Goal: Task Accomplishment & Management: Manage account settings

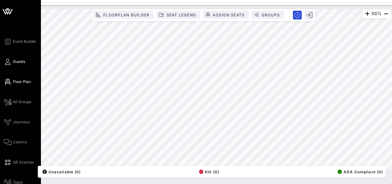
click at [8, 61] on icon at bounding box center [8, 61] width 8 height 1
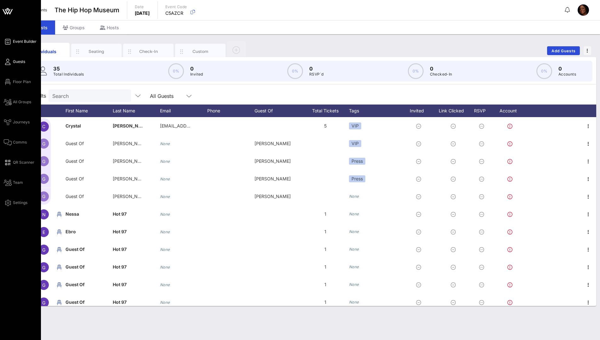
click at [30, 41] on span "Event Builder" at bounding box center [25, 42] width 24 height 6
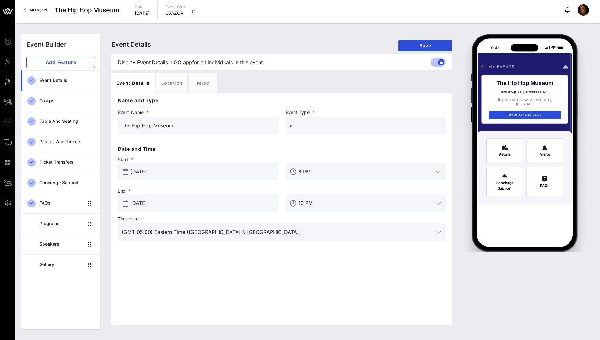
click at [293, 128] on input "x" at bounding box center [365, 126] width 153 height 10
drag, startPoint x: 292, startPoint y: 125, endPoint x: 281, endPoint y: 125, distance: 11.3
click at [281, 125] on div "Event Name * The Hip Hop Museum Event Type * x" at bounding box center [281, 126] width 335 height 37
type input "Annual Gala"
click at [392, 184] on icon at bounding box center [438, 204] width 6 height 8
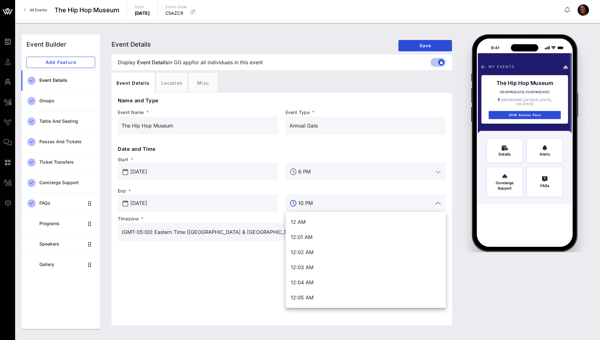
click at [392, 184] on icon at bounding box center [438, 204] width 6 height 8
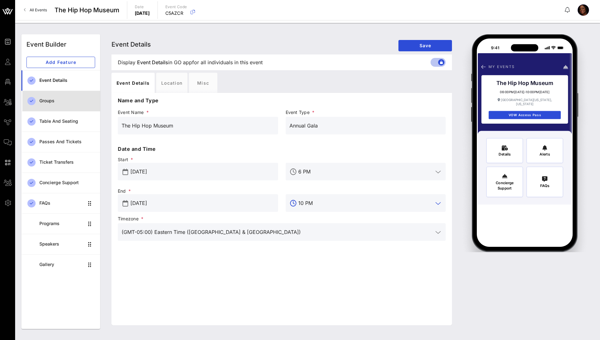
click at [50, 102] on div "Groups" at bounding box center [67, 100] width 56 height 5
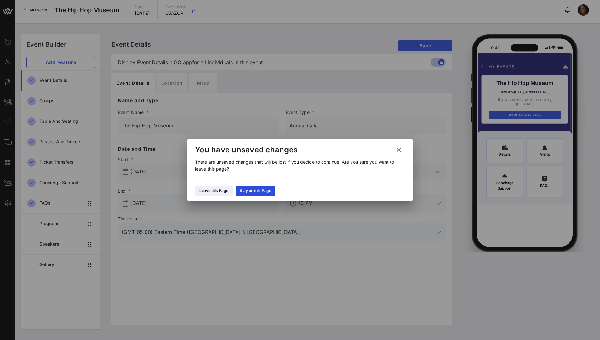
click at [392, 148] on icon at bounding box center [399, 149] width 10 height 9
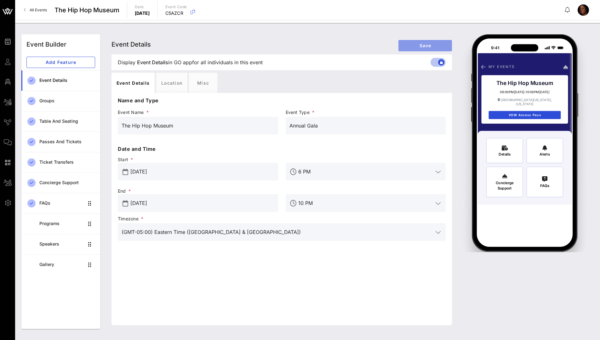
click at [392, 43] on span "Save" at bounding box center [424, 45] width 43 height 5
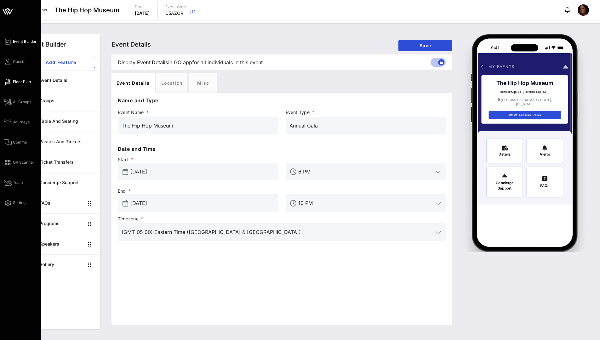
click at [14, 81] on span "Floor Plan" at bounding box center [22, 82] width 18 height 6
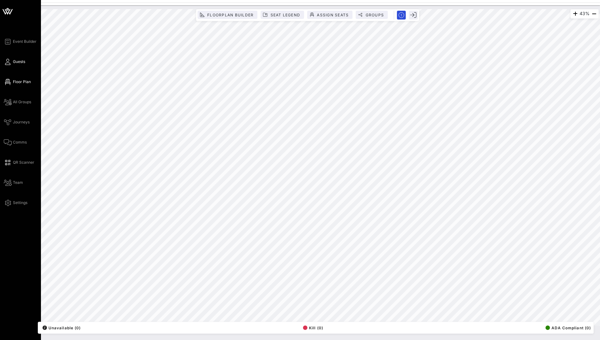
click at [23, 65] on link "Guests" at bounding box center [14, 62] width 21 height 8
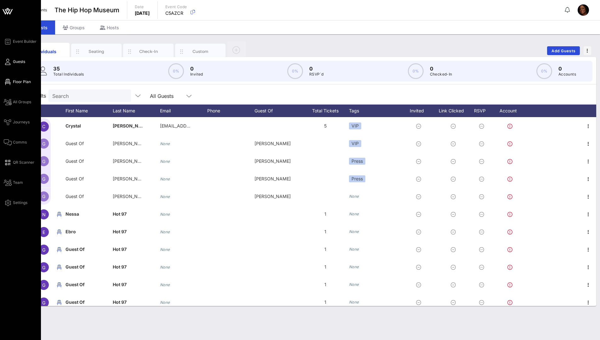
click at [10, 82] on icon at bounding box center [8, 82] width 8 height 1
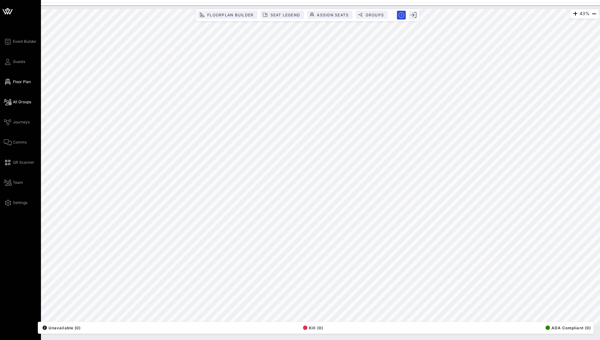
click at [26, 105] on span "All Groups" at bounding box center [22, 102] width 18 height 6
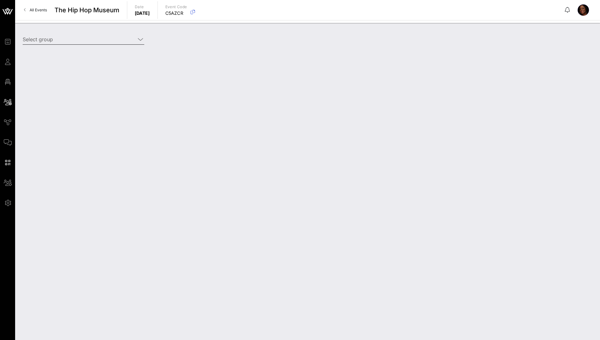
click at [142, 41] on icon at bounding box center [141, 40] width 6 height 8
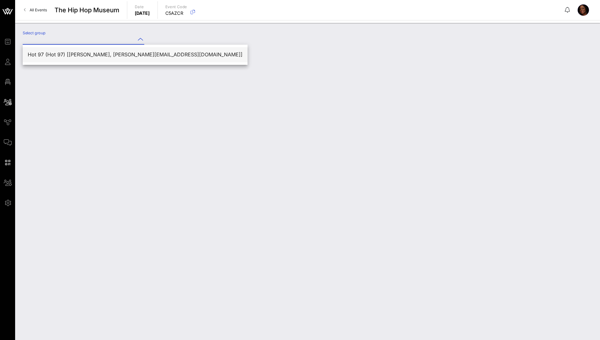
click at [74, 54] on div "Hot 97 (Hot 97) [[PERSON_NAME], [PERSON_NAME][EMAIL_ADDRESS][DOMAIN_NAME]]" at bounding box center [135, 55] width 215 height 6
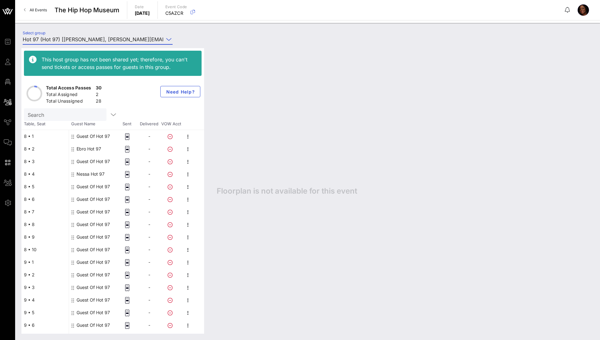
click at [92, 39] on input "Hot 97 (Hot 97) [[PERSON_NAME], [PERSON_NAME][EMAIL_ADDRESS][DOMAIN_NAME]]" at bounding box center [93, 39] width 141 height 10
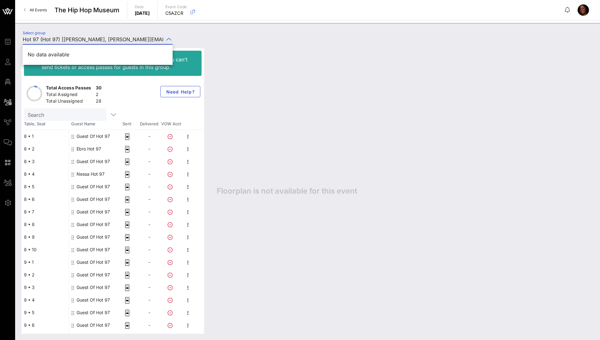
click at [110, 55] on div "No data available" at bounding box center [98, 55] width 140 height 6
click at [243, 56] on div "Floorplan is not available for this event" at bounding box center [401, 191] width 383 height 286
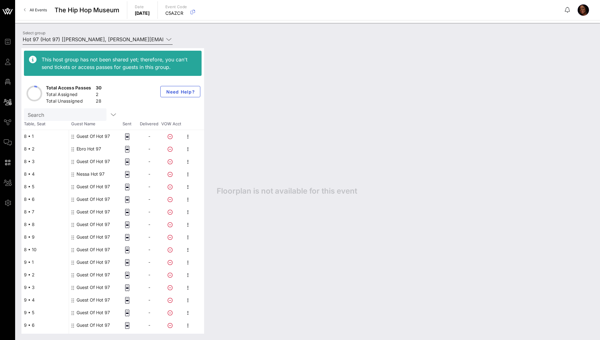
click at [89, 39] on input "Hot 97 (Hot 97) [[PERSON_NAME], [PERSON_NAME][EMAIL_ADDRESS][DOMAIN_NAME]]" at bounding box center [93, 39] width 141 height 10
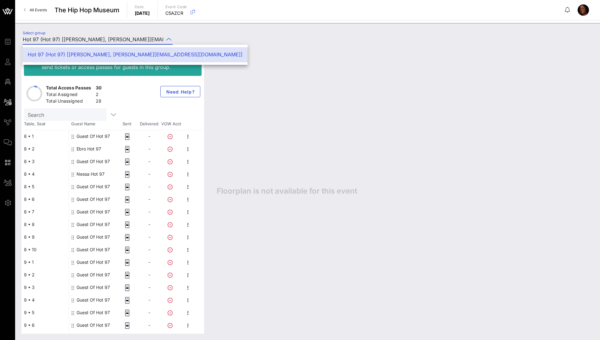
click at [94, 56] on div "Hot 97 (Hot 97) [[PERSON_NAME], [PERSON_NAME][EMAIL_ADDRESS][DOMAIN_NAME]]" at bounding box center [135, 55] width 215 height 6
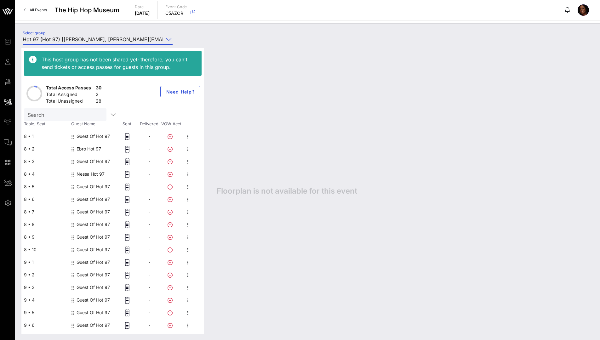
click at [90, 38] on input "Hot 97 (Hot 97) [[PERSON_NAME], [PERSON_NAME][EMAIL_ADDRESS][DOMAIN_NAME]]" at bounding box center [93, 39] width 141 height 10
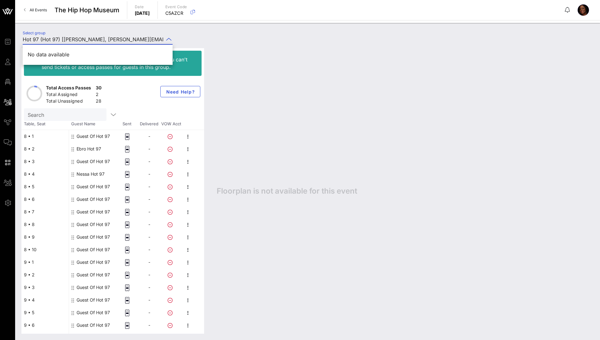
click at [160, 40] on input "Hot 97 (Hot 97) [[PERSON_NAME], [PERSON_NAME][EMAIL_ADDRESS][DOMAIN_NAME]]" at bounding box center [93, 39] width 141 height 10
click at [56, 38] on input "Hot 97 (Hot 97) [[PERSON_NAME], [PERSON_NAME][EMAIL_ADDRESS][DOMAIN_NAME]]" at bounding box center [93, 39] width 141 height 10
click at [116, 38] on input "Hot 97 (Hot 97) [[PERSON_NAME], [PERSON_NAME][EMAIL_ADDRESS][DOMAIN_NAME]]" at bounding box center [93, 39] width 141 height 10
click at [255, 77] on div "Floorplan is not available for this event" at bounding box center [401, 191] width 383 height 286
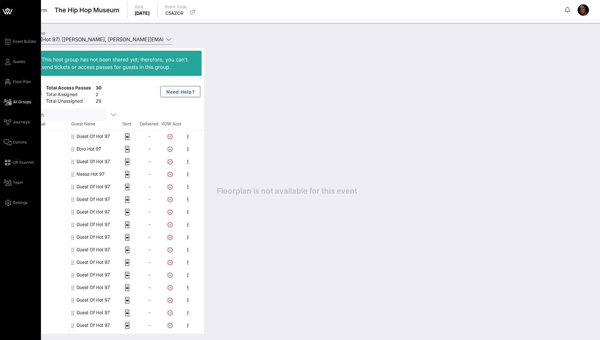
click at [20, 100] on span "All Groups" at bounding box center [22, 102] width 18 height 6
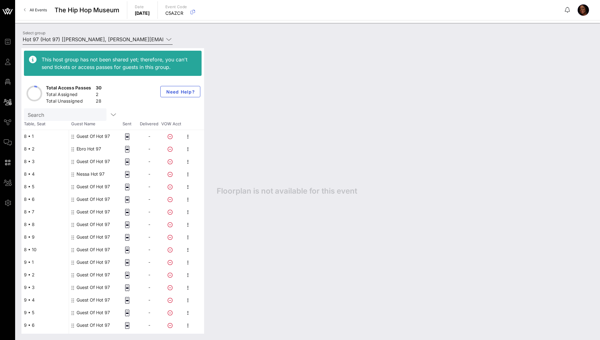
click at [133, 40] on input "Hot 97 (Hot 97) [[PERSON_NAME], [PERSON_NAME][EMAIL_ADDRESS][DOMAIN_NAME]]" at bounding box center [93, 39] width 141 height 10
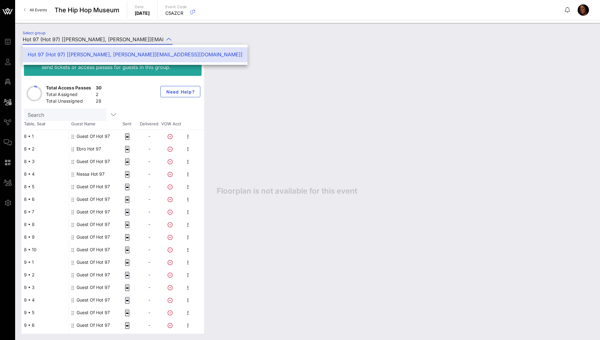
click at [135, 56] on div "Hot 97 (Hot 97) [[PERSON_NAME], [PERSON_NAME][EMAIL_ADDRESS][DOMAIN_NAME]]" at bounding box center [135, 55] width 215 height 6
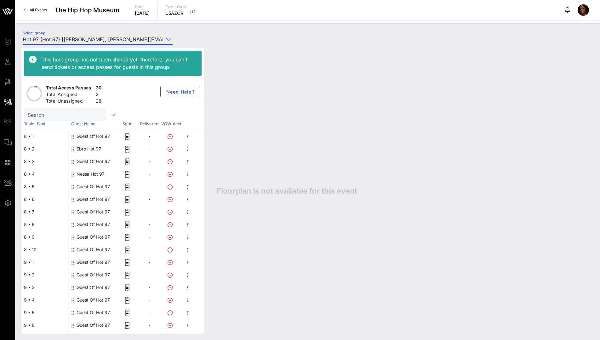
click at [66, 40] on input "Hot 97 (Hot 97) [[PERSON_NAME], [PERSON_NAME][EMAIL_ADDRESS][DOMAIN_NAME]]" at bounding box center [93, 39] width 141 height 10
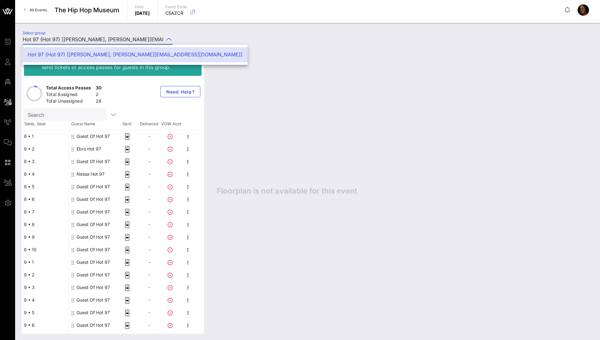
click at [77, 38] on input "Hot 97 (Hot 97) [[PERSON_NAME], [PERSON_NAME][EMAIL_ADDRESS][DOMAIN_NAME]]" at bounding box center [93, 39] width 141 height 10
drag, startPoint x: 103, startPoint y: 39, endPoint x: 78, endPoint y: 38, distance: 24.9
click at [78, 38] on input "Hot 97 (Hot 97) [[PERSON_NAME], [PERSON_NAME][EMAIL_ADDRESS][DOMAIN_NAME]]" at bounding box center [93, 39] width 141 height 10
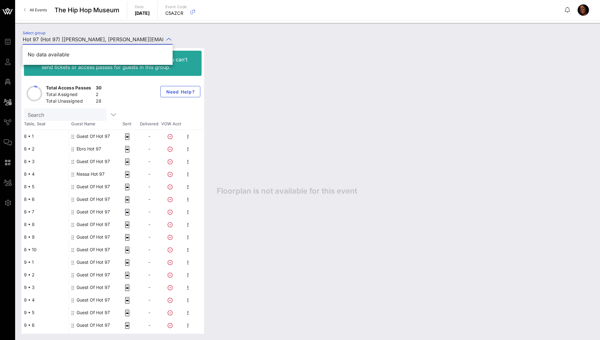
click at [103, 53] on div "No data available" at bounding box center [98, 55] width 140 height 6
click at [150, 39] on input "Hot 97 (Hot 97) [[PERSON_NAME], [PERSON_NAME][EMAIL_ADDRESS][DOMAIN_NAME]]" at bounding box center [93, 39] width 141 height 10
click at [259, 71] on div "Floorplan is not available for this event" at bounding box center [401, 191] width 383 height 286
type input "Hot 97 (Hot 97) [[PERSON_NAME], [PERSON_NAME][EMAIL_ADDRESS][DOMAIN_NAME]]"
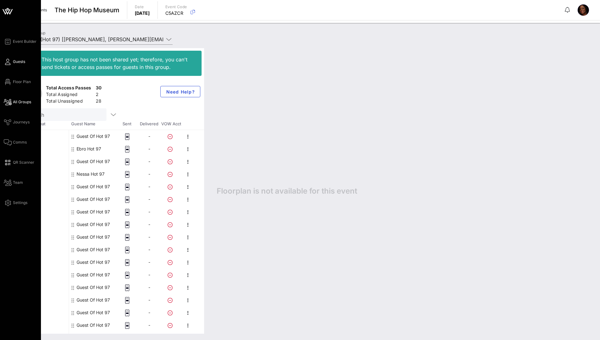
click at [14, 63] on span "Guests" at bounding box center [19, 62] width 12 height 6
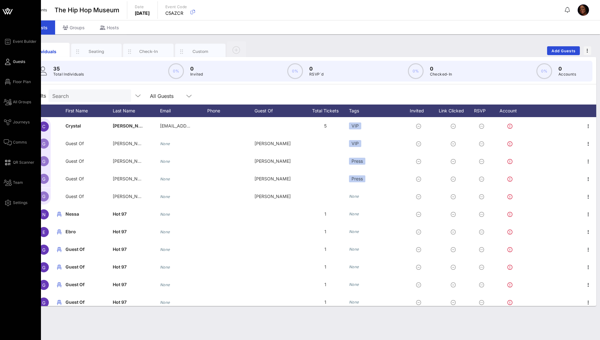
click at [11, 65] on link "Guests" at bounding box center [14, 62] width 21 height 8
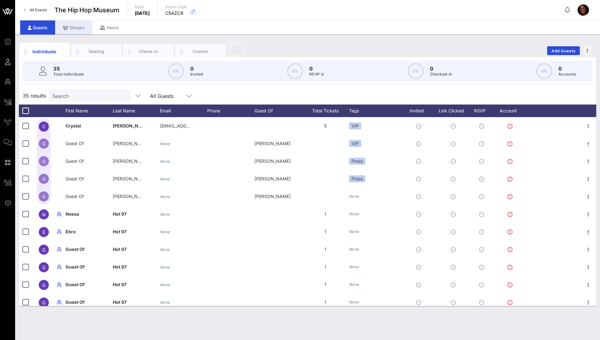
click at [77, 29] on div "Groups" at bounding box center [73, 27] width 37 height 14
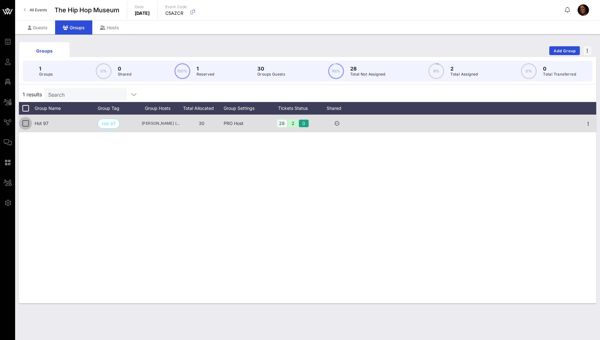
click at [26, 125] on div at bounding box center [25, 123] width 11 height 11
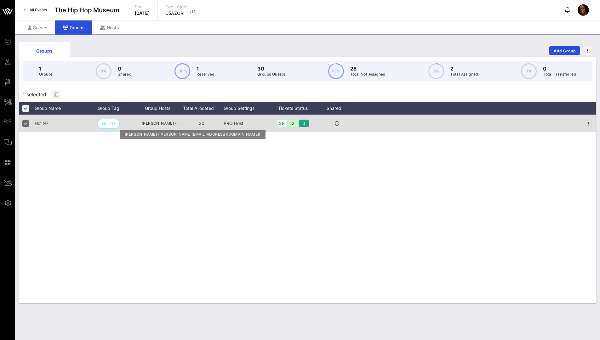
click at [168, 126] on span "[PERSON_NAME] ([PERSON_NAME][EMAIL_ADDRESS][DOMAIN_NAME])" at bounding box center [161, 123] width 38 height 6
click at [171, 123] on span "[PERSON_NAME] ([PERSON_NAME][EMAIL_ADDRESS][DOMAIN_NAME])" at bounding box center [161, 123] width 38 height 6
click at [167, 120] on div "[PERSON_NAME] ([PERSON_NAME][EMAIL_ADDRESS][DOMAIN_NAME])" at bounding box center [161, 124] width 38 height 18
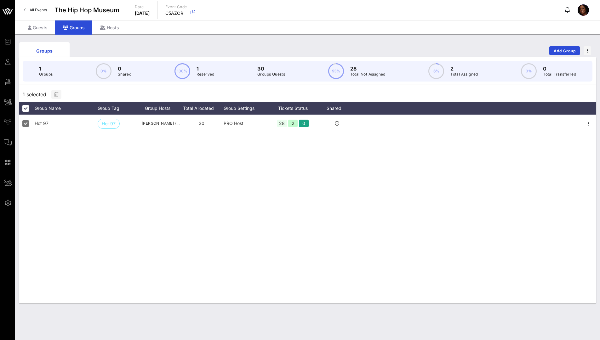
click at [47, 73] on p "Groups" at bounding box center [46, 74] width 14 height 6
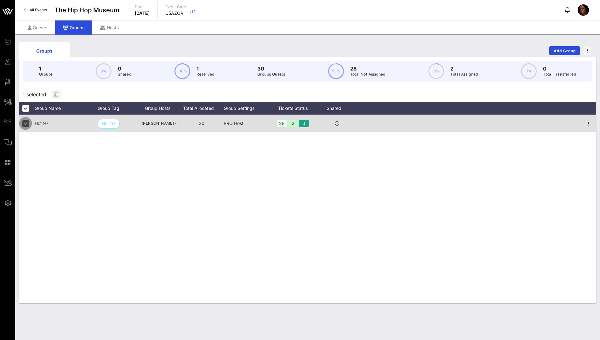
click at [24, 123] on div at bounding box center [25, 123] width 11 height 11
click at [161, 127] on div "[PERSON_NAME] ([PERSON_NAME][EMAIL_ADDRESS][DOMAIN_NAME])" at bounding box center [161, 124] width 38 height 18
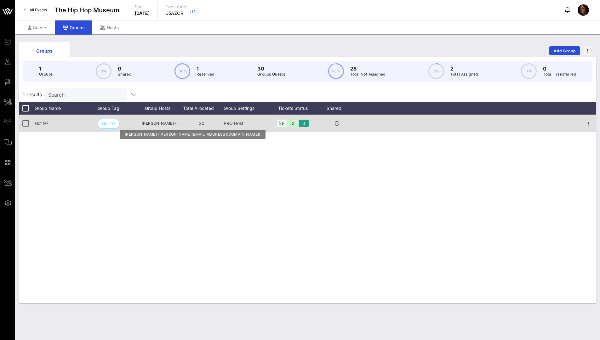
click at [161, 124] on span "[PERSON_NAME] ([PERSON_NAME][EMAIL_ADDRESS][DOMAIN_NAME])" at bounding box center [161, 123] width 38 height 6
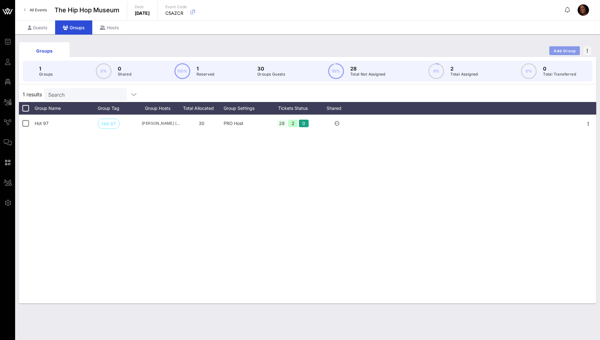
click at [392, 50] on span "Add Group" at bounding box center [564, 50] width 23 height 5
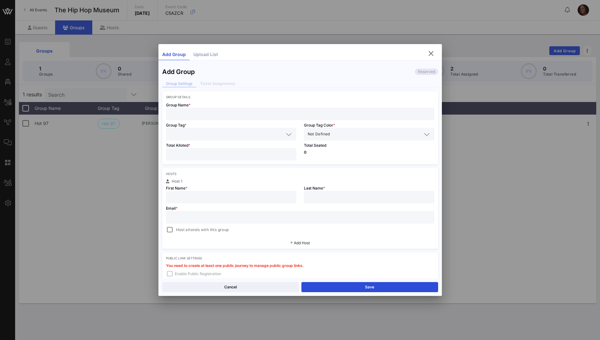
click at [182, 65] on div "Add Group Reserved Group Settings Ticket Assignments Group Details Group Name *…" at bounding box center [299, 171] width 283 height 214
click at [181, 110] on input "text" at bounding box center [300, 114] width 261 height 8
type input "NFL"
click at [193, 135] on input "text" at bounding box center [227, 134] width 114 height 8
type input "NFL"
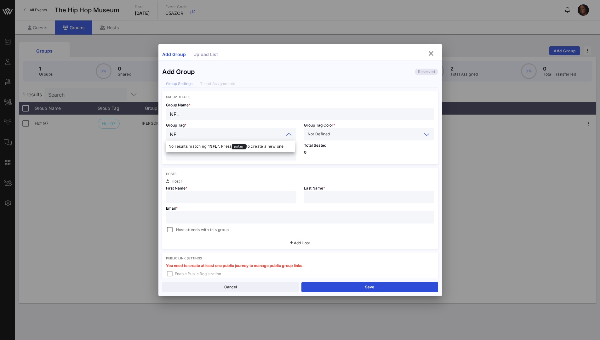
click at [333, 133] on input "text" at bounding box center [376, 134] width 90 height 8
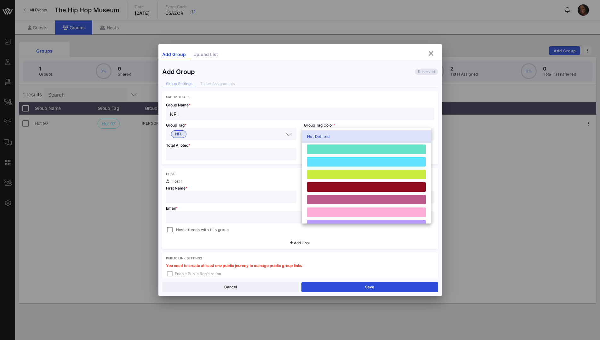
click at [178, 153] on input "number" at bounding box center [231, 154] width 123 height 8
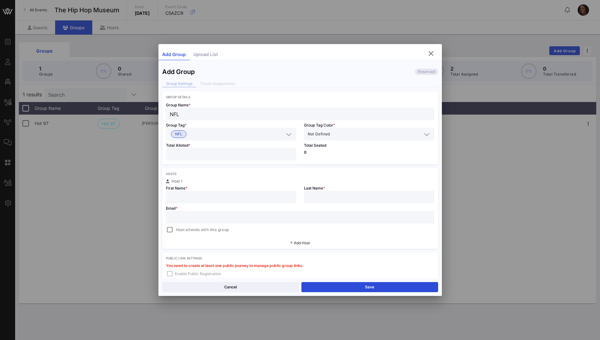
type input "*"
click at [229, 184] on input "text" at bounding box center [231, 197] width 123 height 8
type input "TRINITY"
type input "[PERSON_NAME]"
click at [194, 184] on input "text" at bounding box center [300, 217] width 261 height 8
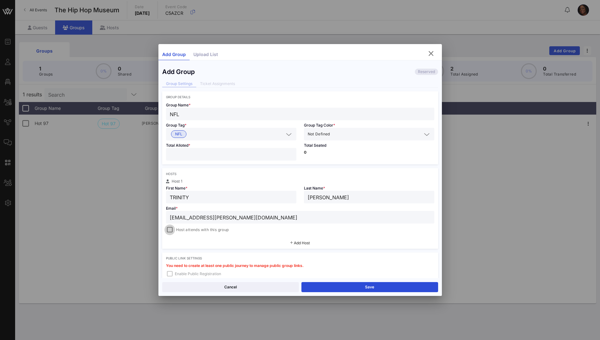
type input "[EMAIL_ADDRESS][PERSON_NAME][DOMAIN_NAME]"
click at [171, 184] on div at bounding box center [169, 229] width 9 height 9
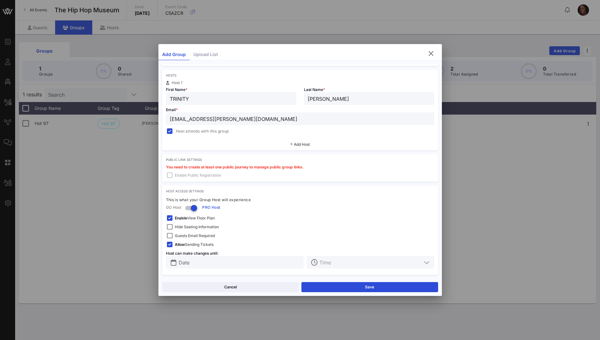
scroll to position [99, 0]
click at [171, 184] on div at bounding box center [169, 217] width 9 height 9
click at [169, 184] on div at bounding box center [169, 226] width 9 height 9
click at [171, 184] on div at bounding box center [169, 244] width 9 height 9
click at [241, 184] on input "text" at bounding box center [240, 262] width 122 height 8
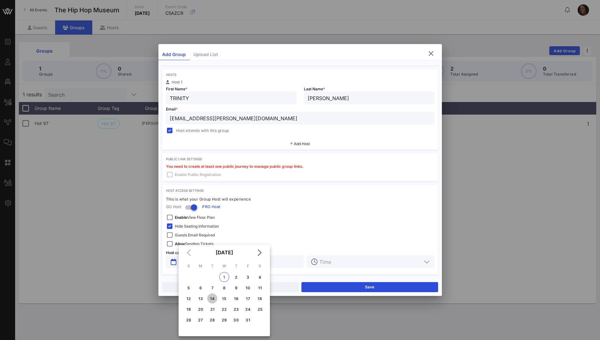
click at [213, 184] on div "14" at bounding box center [212, 298] width 10 height 5
type input "[DATE]"
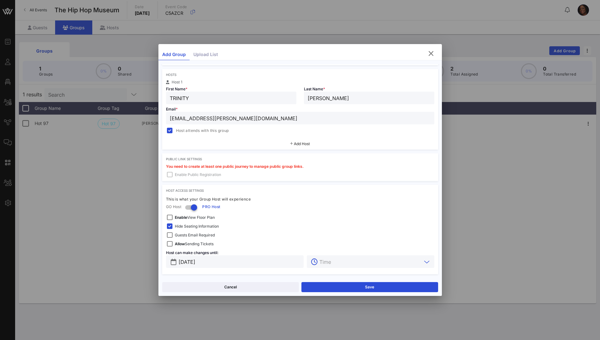
click at [325, 184] on input "text" at bounding box center [370, 262] width 102 height 8
click at [321, 178] on div "12 PM" at bounding box center [368, 176] width 116 height 5
type input "12 PM"
click at [378, 184] on button "Save" at bounding box center [369, 287] width 137 height 10
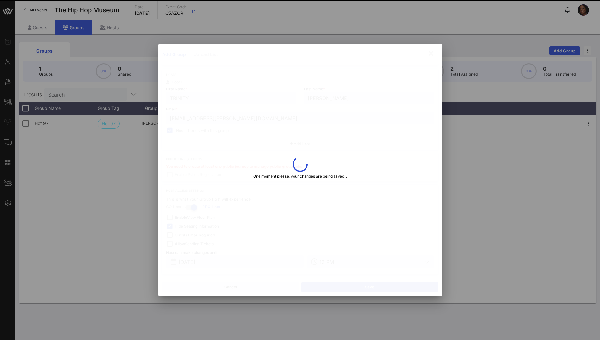
type input "[EMAIL_ADDRESS][PERSON_NAME][DOMAIN_NAME]"
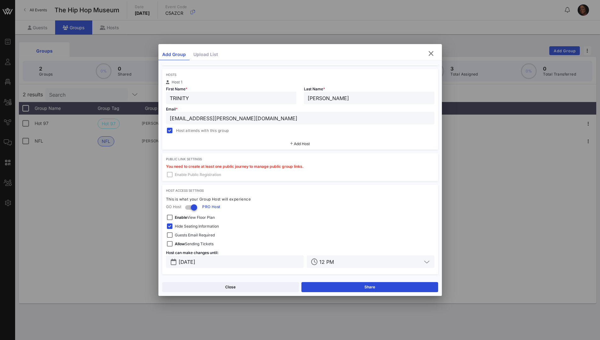
click at [171, 175] on div "You need to create at least one public journey to manage public group links. En…" at bounding box center [300, 173] width 276 height 16
click at [170, 175] on div "You need to create at least one public journey to manage public group links. En…" at bounding box center [300, 173] width 276 height 16
click at [188, 164] on span "You need to create at least one public journey to manage public group links." at bounding box center [235, 166] width 138 height 5
click at [248, 167] on span "You need to create at least one public journey to manage public group links." at bounding box center [235, 166] width 138 height 5
click at [390, 184] on button "Share" at bounding box center [369, 287] width 137 height 10
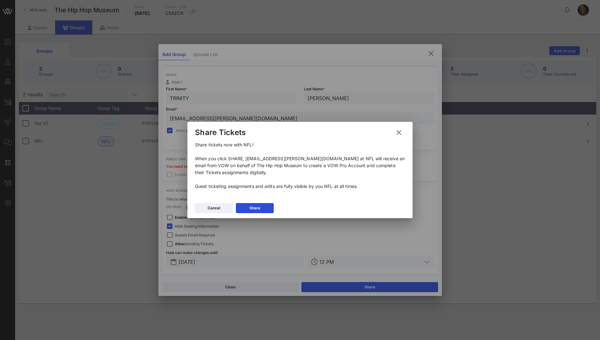
click at [392, 132] on icon at bounding box center [398, 132] width 9 height 9
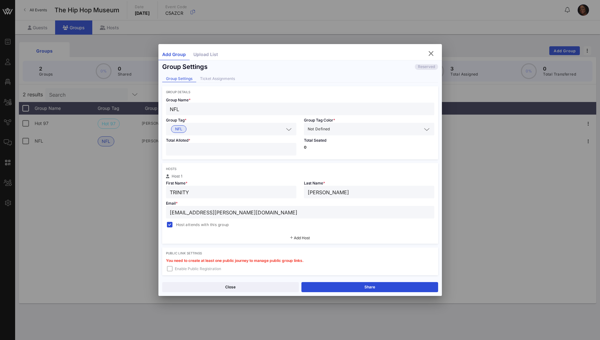
scroll to position [0, 0]
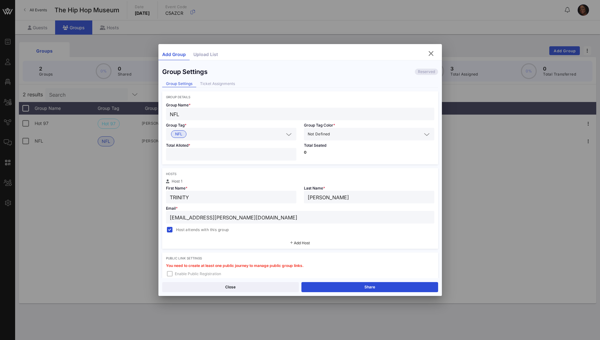
click at [312, 135] on span "Not Defined" at bounding box center [319, 134] width 22 height 6
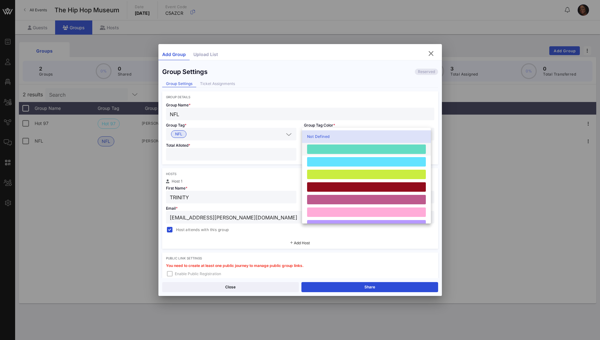
click at [358, 151] on div at bounding box center [366, 149] width 119 height 9
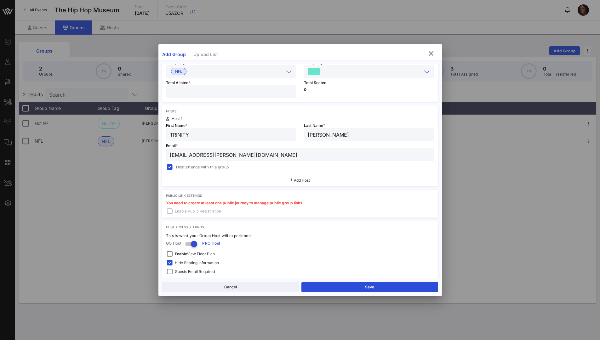
scroll to position [83, 0]
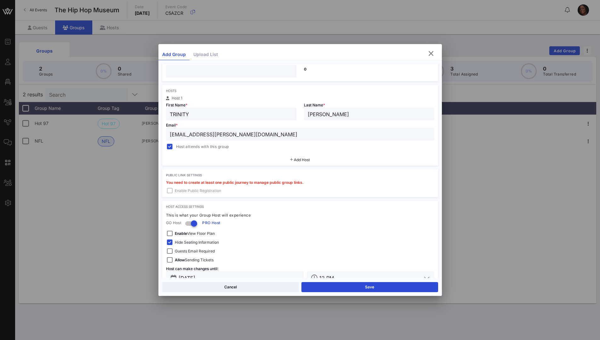
click at [181, 184] on span "You need to create at least one public journey to manage public group links." at bounding box center [235, 182] width 138 height 5
click at [205, 183] on span "You need to create at least one public journey to manage public group links." at bounding box center [235, 182] width 138 height 5
click at [170, 184] on div "You need to create at least one public journey to manage public group links. En…" at bounding box center [300, 189] width 276 height 16
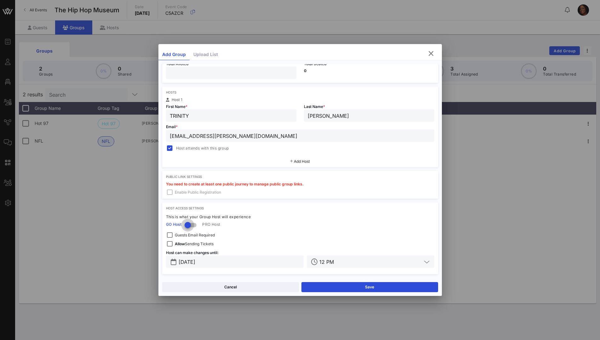
scroll to position [82, 0]
click at [200, 184] on div "GO Host PRO Host" at bounding box center [300, 224] width 268 height 9
click at [197, 184] on div at bounding box center [192, 225] width 14 height 8
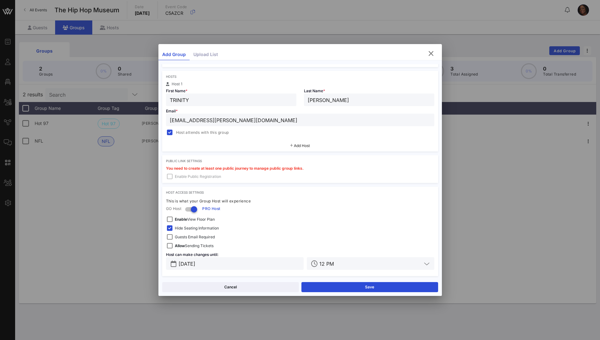
scroll to position [99, 0]
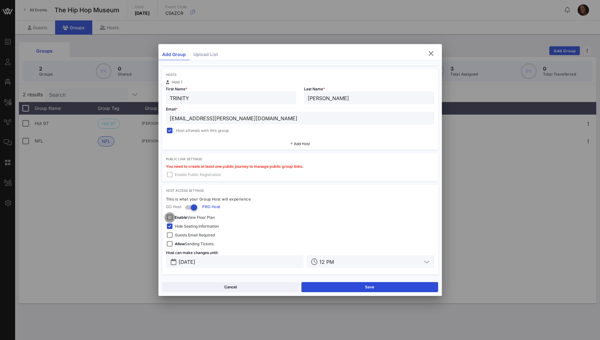
click at [171, 184] on div at bounding box center [169, 217] width 9 height 9
click at [172, 184] on div at bounding box center [169, 217] width 9 height 9
click at [384, 184] on button "Save" at bounding box center [369, 287] width 137 height 10
click at [392, 54] on icon "button" at bounding box center [431, 54] width 8 height 8
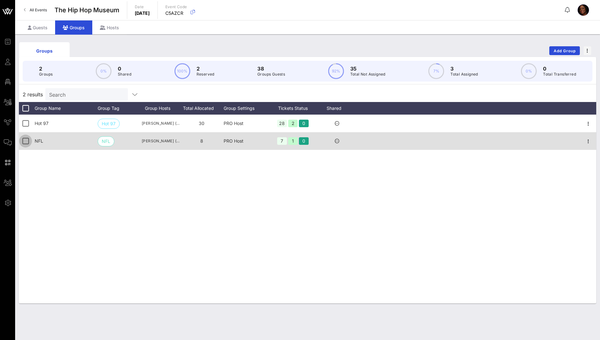
click at [27, 143] on div at bounding box center [25, 141] width 11 height 11
click at [100, 142] on span "NFL" at bounding box center [106, 141] width 17 height 10
click at [109, 143] on span "NFL" at bounding box center [106, 141] width 9 height 9
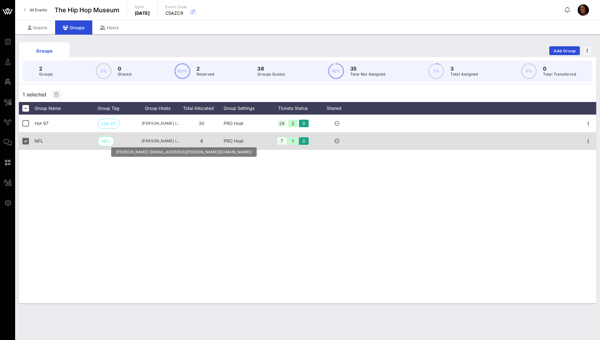
click at [165, 142] on span "[PERSON_NAME] ([EMAIL_ADDRESS][PERSON_NAME][DOMAIN_NAME])" at bounding box center [161, 141] width 38 height 6
click at [335, 141] on icon at bounding box center [337, 141] width 4 height 4
click at [337, 141] on icon at bounding box center [337, 141] width 4 height 4
click at [337, 140] on icon at bounding box center [337, 141] width 4 height 4
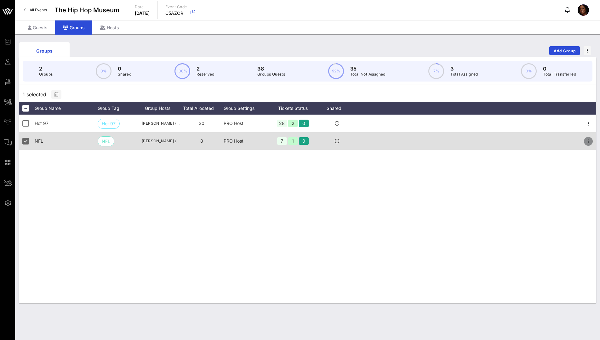
click at [392, 142] on icon "button" at bounding box center [588, 142] width 8 height 8
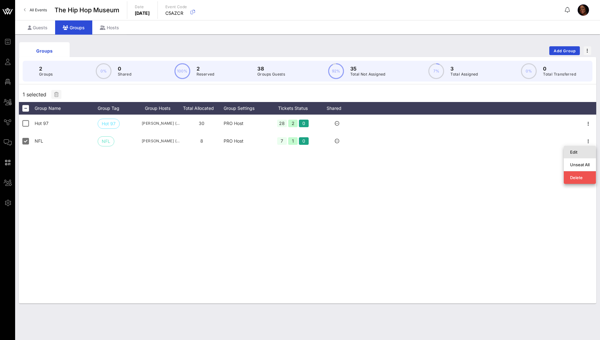
click at [392, 151] on div "Edit" at bounding box center [580, 152] width 20 height 5
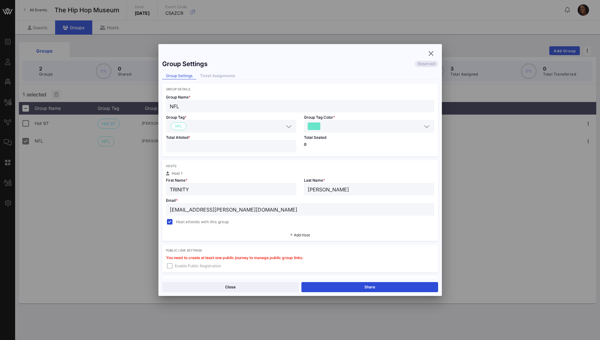
scroll to position [0, 0]
click at [392, 54] on icon "button" at bounding box center [431, 54] width 8 height 8
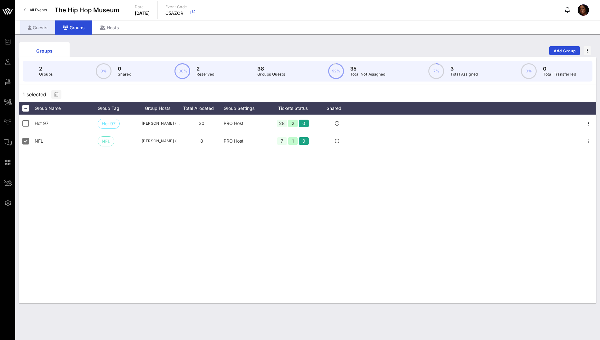
click at [46, 31] on div "Guests" at bounding box center [37, 27] width 35 height 14
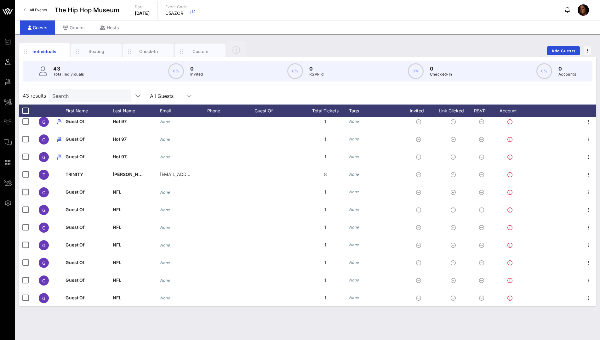
scroll to position [569, 0]
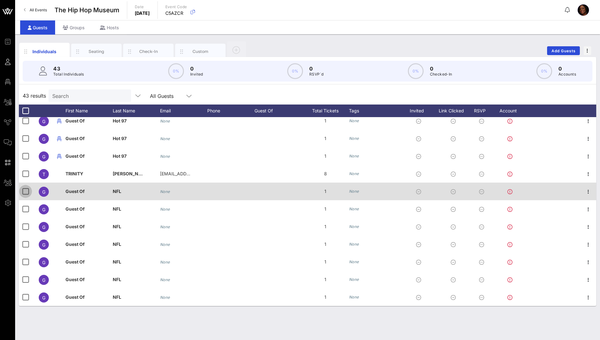
click at [25, 184] on div at bounding box center [25, 191] width 11 height 11
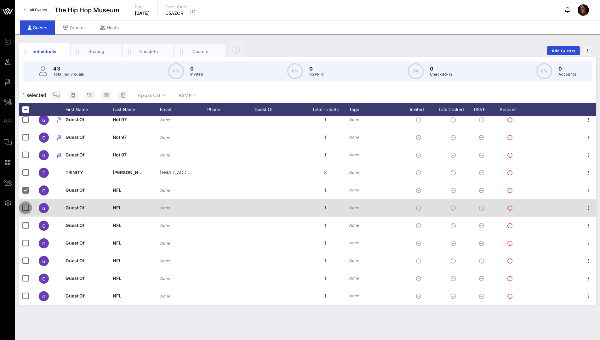
click at [25, 184] on div at bounding box center [25, 207] width 11 height 11
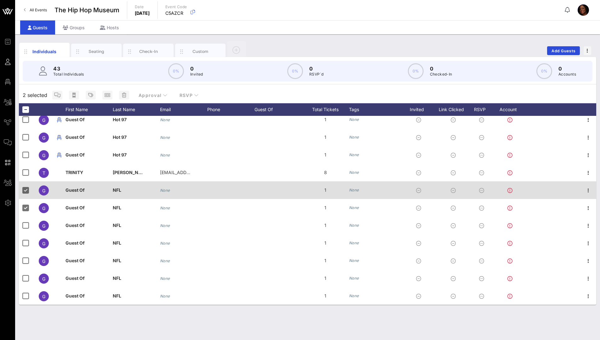
click at [95, 184] on div "Guest Of" at bounding box center [88, 193] width 47 height 25
click at [189, 184] on div "None" at bounding box center [183, 190] width 47 height 18
click at [124, 184] on div "NFL" at bounding box center [136, 193] width 47 height 25
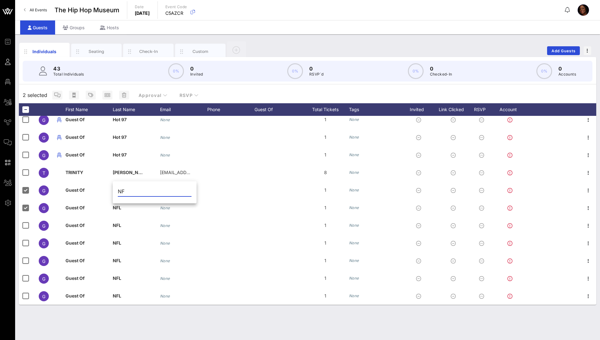
type input "N"
type input "c"
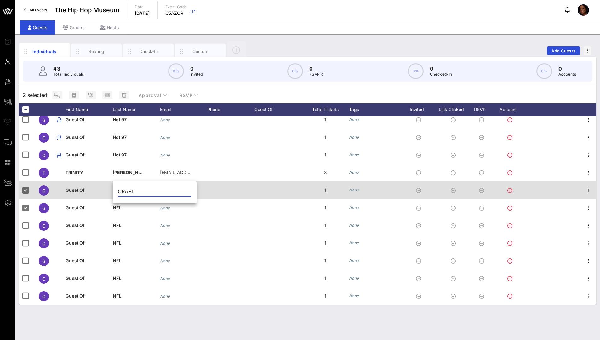
type input "CRAFT"
click at [203, 184] on div "None" at bounding box center [183, 190] width 47 height 18
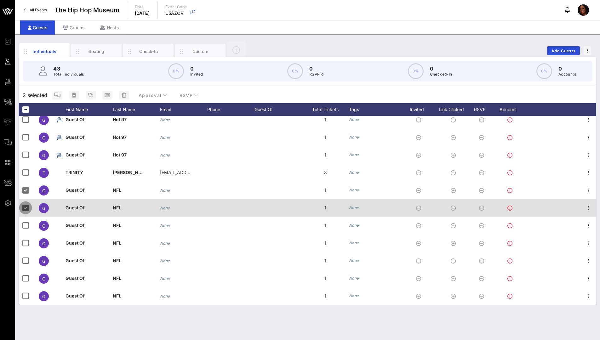
click at [24, 184] on div at bounding box center [25, 207] width 11 height 11
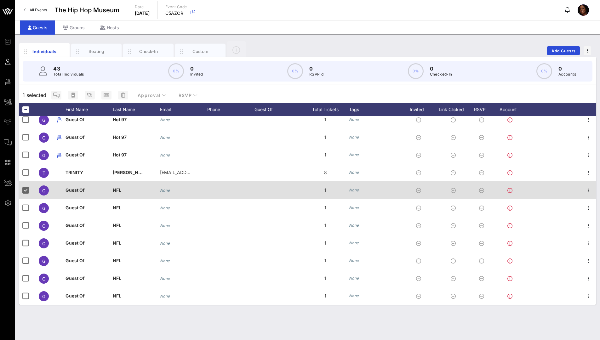
click at [83, 184] on span "Guest Of" at bounding box center [74, 189] width 19 height 5
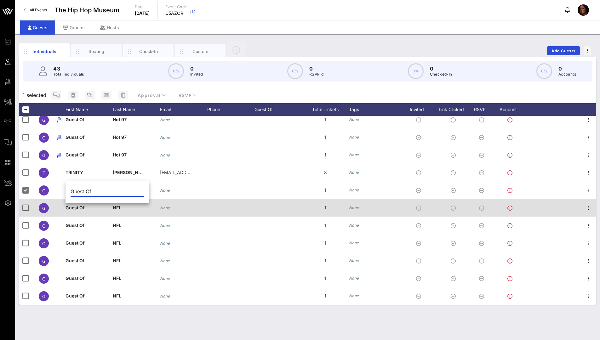
click at [231, 184] on div at bounding box center [230, 208] width 47 height 18
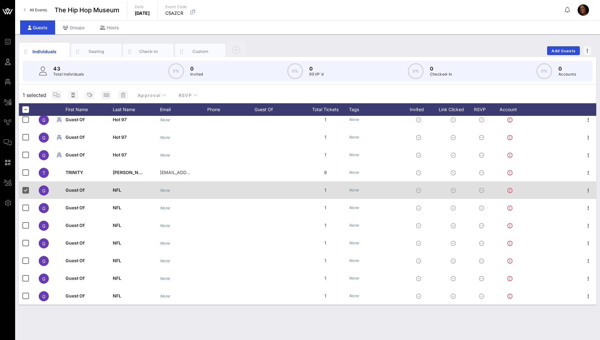
click at [46, 184] on div "G" at bounding box center [44, 190] width 10 height 10
click at [392, 184] on icon "button" at bounding box center [588, 191] width 8 height 8
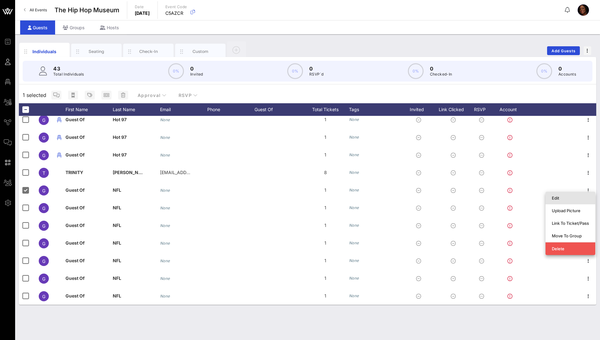
click at [392, 184] on div "Edit" at bounding box center [570, 198] width 37 height 5
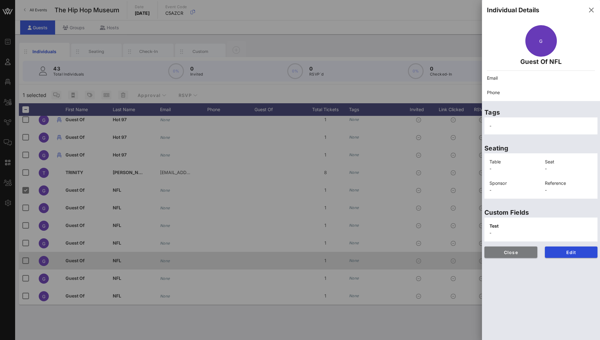
click at [392, 184] on span "Close" at bounding box center [510, 252] width 43 height 5
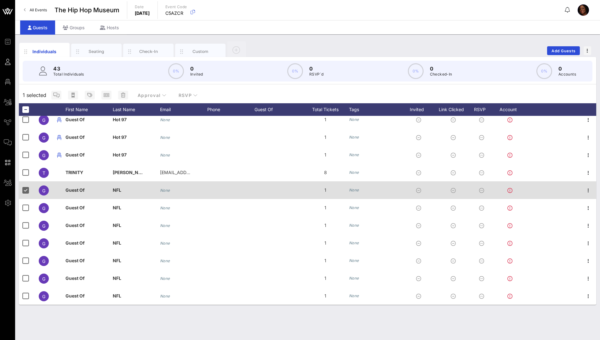
click at [40, 184] on div "G" at bounding box center [44, 190] width 10 height 10
click at [46, 184] on div "G" at bounding box center [44, 190] width 10 height 10
click at [77, 184] on span "Guest Of" at bounding box center [74, 189] width 19 height 5
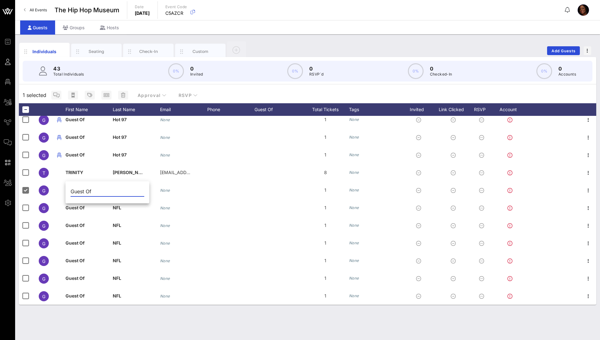
click at [127, 184] on input "Guest Of" at bounding box center [108, 191] width 74 height 10
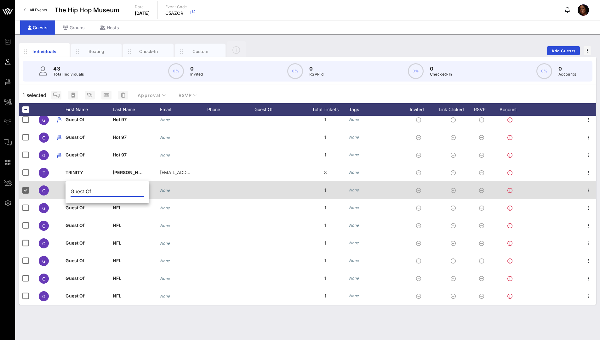
click at [167, 184] on div "None" at bounding box center [165, 190] width 10 height 18
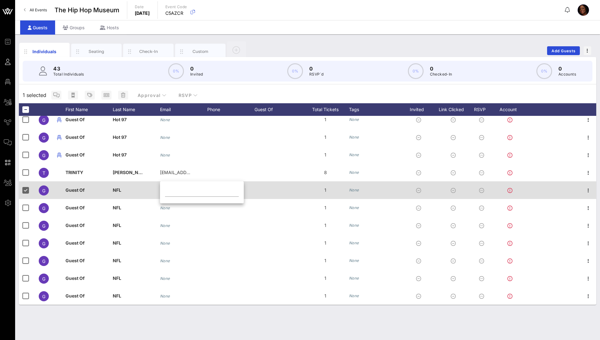
click at [82, 184] on span "Guest Of" at bounding box center [74, 189] width 19 height 5
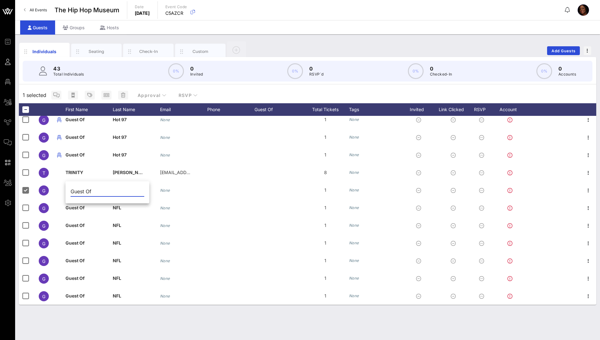
drag, startPoint x: 90, startPoint y: 191, endPoint x: 91, endPoint y: 196, distance: 4.1
click at [68, 184] on div "Guest Of" at bounding box center [107, 193] width 84 height 21
drag, startPoint x: 97, startPoint y: 192, endPoint x: 76, endPoint y: 190, distance: 21.2
click at [76, 184] on input "Guest Of" at bounding box center [108, 191] width 74 height 10
click at [71, 184] on input "Guest Of" at bounding box center [108, 191] width 74 height 10
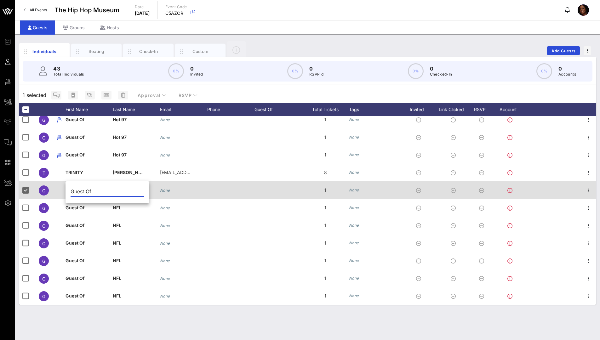
drag, startPoint x: 95, startPoint y: 192, endPoint x: 59, endPoint y: 192, distance: 36.5
click at [63, 184] on div "Event Builder Guests Floor Plan All Groups Journeys Comms QR Scanner Team Setti…" at bounding box center [300, 170] width 600 height 340
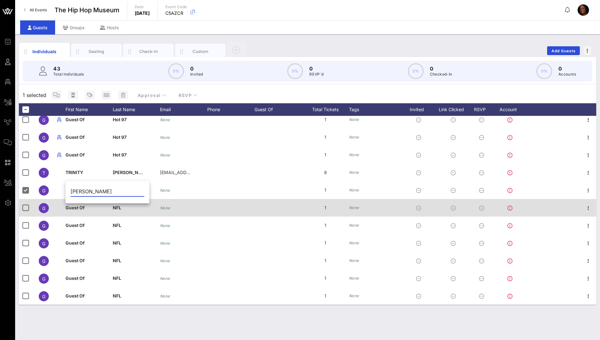
click at [106, 184] on div "Guest Of" at bounding box center [88, 211] width 47 height 25
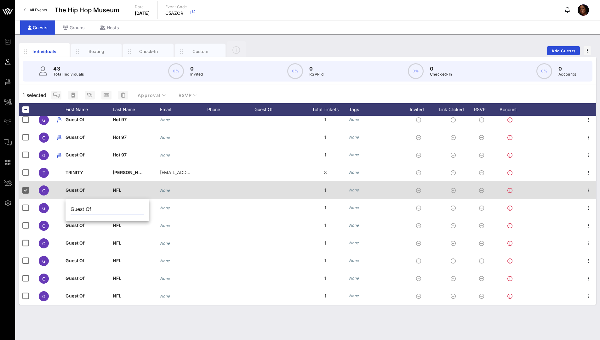
click at [86, 184] on div "Guest Of" at bounding box center [88, 193] width 47 height 25
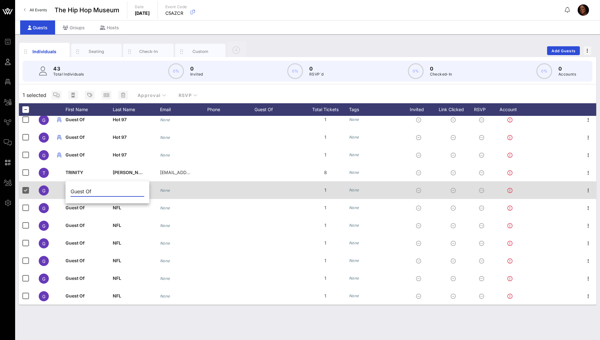
drag, startPoint x: 95, startPoint y: 190, endPoint x: 54, endPoint y: 190, distance: 41.2
click at [54, 184] on div "Event Builder Guests Floor Plan All Groups Journeys Comms QR Scanner Team Setti…" at bounding box center [300, 170] width 600 height 340
click at [76, 184] on div "IVY" at bounding box center [88, 193] width 47 height 25
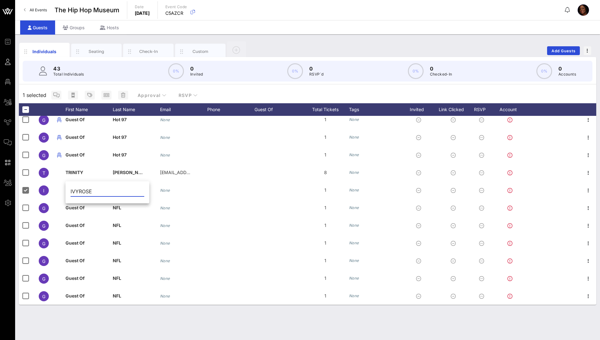
click at [78, 184] on input "IVYROSE" at bounding box center [108, 191] width 74 height 10
type input "IVYROSE"
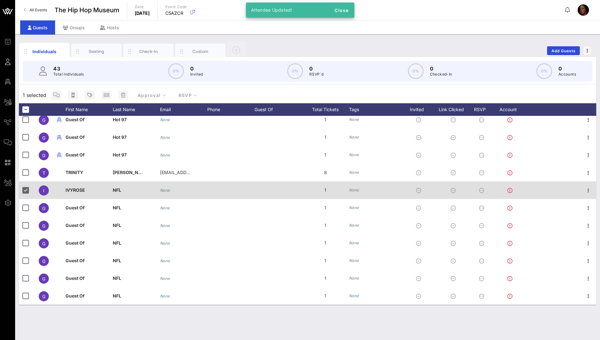
click at [115, 184] on span "NFL" at bounding box center [117, 189] width 9 height 5
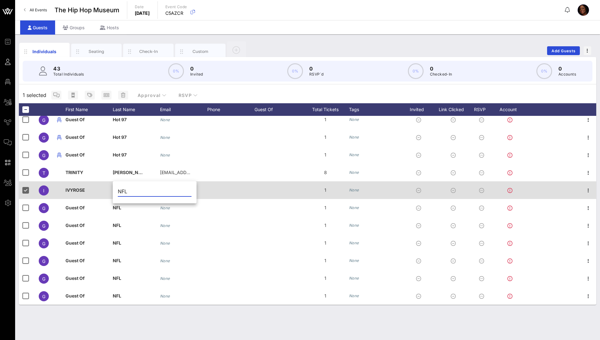
drag, startPoint x: 131, startPoint y: 191, endPoint x: 108, endPoint y: 191, distance: 23.0
click at [108, 184] on div "Event Builder Guests Floor Plan All Groups Journeys Comms QR Scanner Team Setti…" at bounding box center [300, 170] width 600 height 340
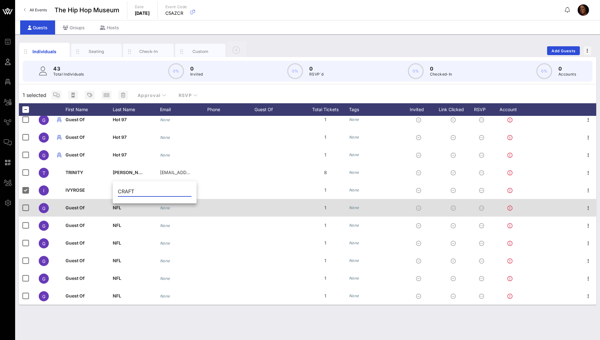
type input "CRAFT"
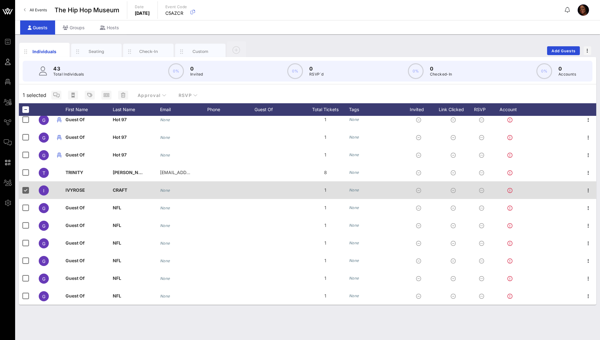
click at [392, 184] on icon at bounding box center [509, 190] width 5 height 5
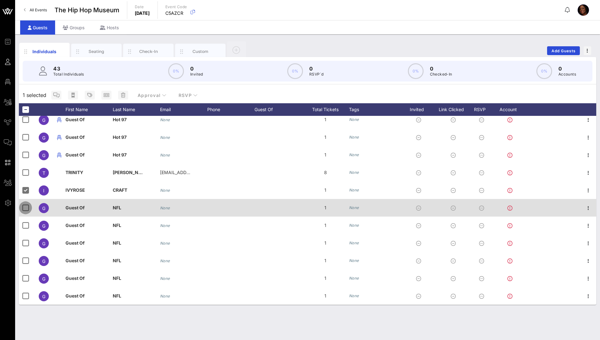
click at [25, 184] on div at bounding box center [25, 207] width 11 height 11
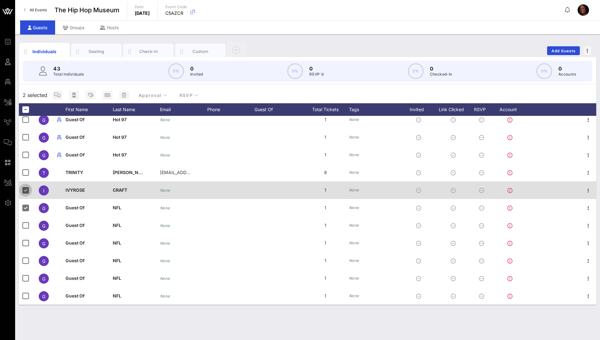
click at [29, 184] on div at bounding box center [25, 190] width 11 height 11
click at [27, 184] on div at bounding box center [25, 190] width 11 height 11
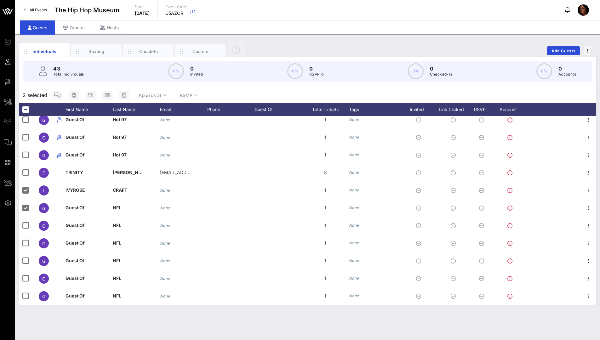
click at [74, 184] on span "Guest Of" at bounding box center [74, 207] width 19 height 5
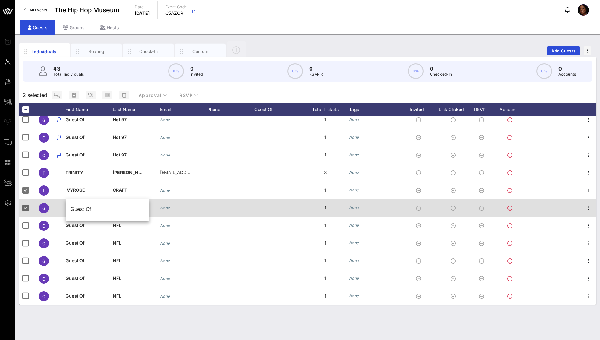
drag, startPoint x: 99, startPoint y: 210, endPoint x: 63, endPoint y: 206, distance: 36.1
click at [63, 184] on div "Event Builder Guests Floor Plan All Groups Journeys Comms QR Scanner Team Setti…" at bounding box center [300, 170] width 600 height 340
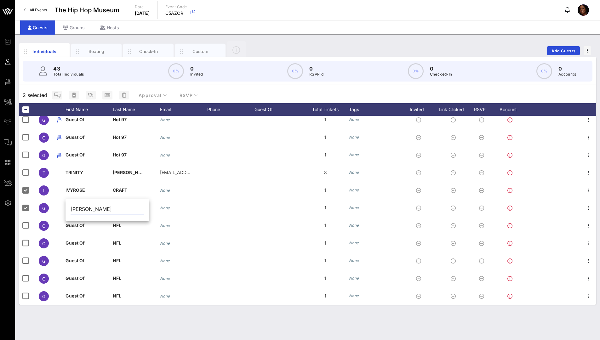
type input "[PERSON_NAME]"
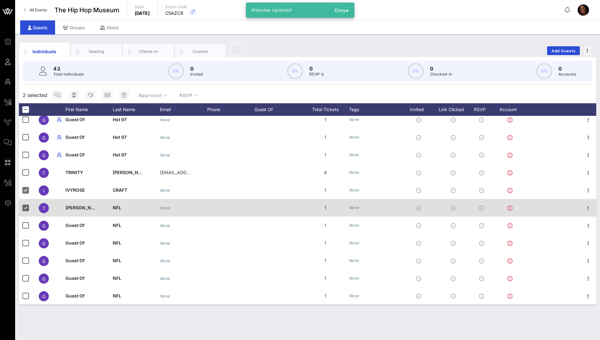
click at [117, 184] on span "NFL" at bounding box center [117, 207] width 9 height 5
click at [117, 184] on div "NFL" at bounding box center [155, 210] width 84 height 21
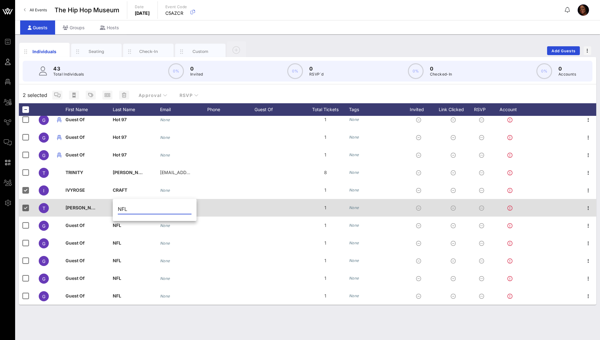
drag, startPoint x: 132, startPoint y: 213, endPoint x: 108, endPoint y: 209, distance: 24.3
click at [108, 184] on div "Event Builder Guests Floor Plan All Groups Journeys Comms QR Scanner Team Setti…" at bounding box center [300, 170] width 600 height 340
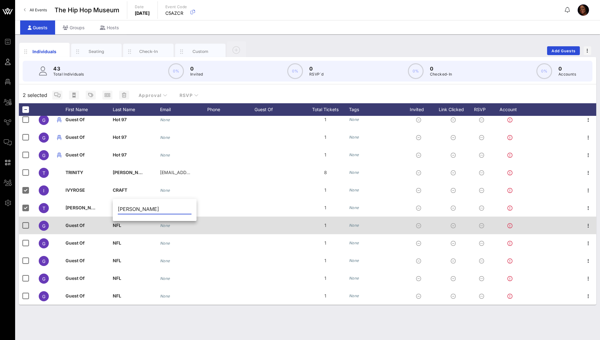
drag, startPoint x: 104, startPoint y: 226, endPoint x: 93, endPoint y: 225, distance: 10.7
click at [104, 184] on div "Guest Of" at bounding box center [88, 229] width 47 height 25
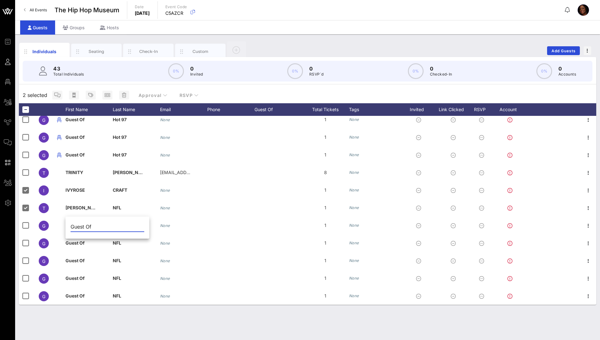
click at [123, 184] on div "NFL" at bounding box center [136, 211] width 47 height 25
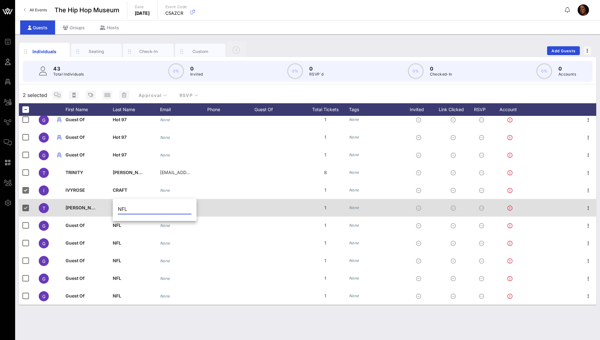
drag, startPoint x: 128, startPoint y: 208, endPoint x: 95, endPoint y: 207, distance: 33.4
click at [107, 184] on div "Event Builder Guests Floor Plan All Groups Journeys Comms QR Scanner Team Setti…" at bounding box center [300, 170] width 600 height 340
type input "[PERSON_NAME]"
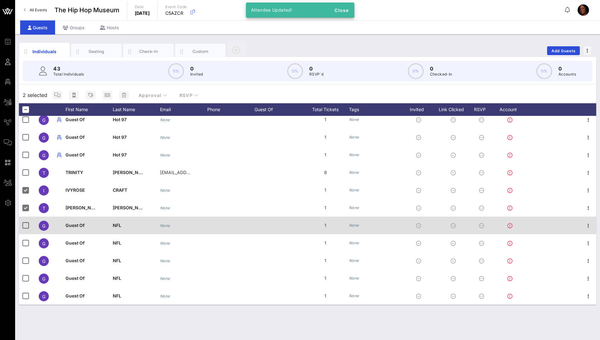
click at [71, 184] on span "Guest Of" at bounding box center [74, 225] width 19 height 5
click at [71, 184] on div "Guest Of" at bounding box center [107, 228] width 84 height 21
drag, startPoint x: 78, startPoint y: 225, endPoint x: 62, endPoint y: 224, distance: 16.1
click at [63, 184] on div "Event Builder Guests Floor Plan All Groups Journeys Comms QR Scanner Team Setti…" at bounding box center [300, 170] width 600 height 340
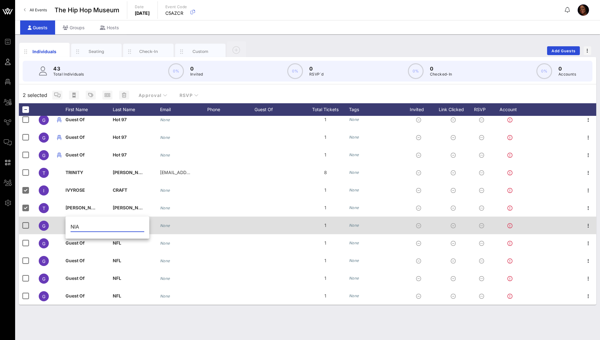
type input "NIA"
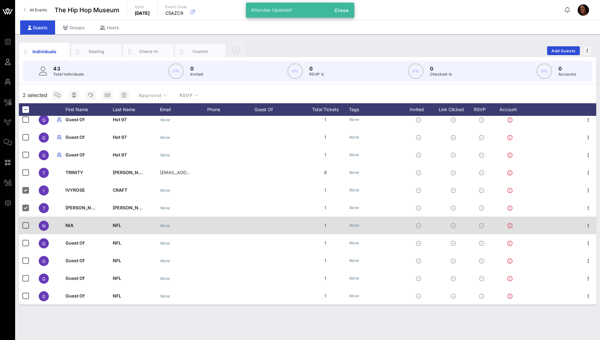
click at [117, 184] on span "NFL" at bounding box center [117, 225] width 9 height 5
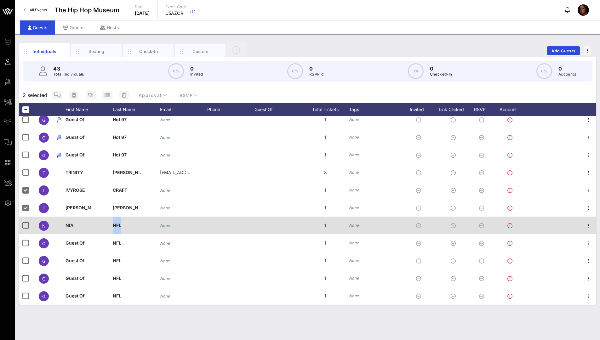
drag, startPoint x: 123, startPoint y: 225, endPoint x: 103, endPoint y: 225, distance: 19.8
click at [103, 184] on div "N NIA NFL None 1 None" at bounding box center [307, 226] width 577 height 18
click at [110, 184] on div "NIA" at bounding box center [88, 229] width 47 height 25
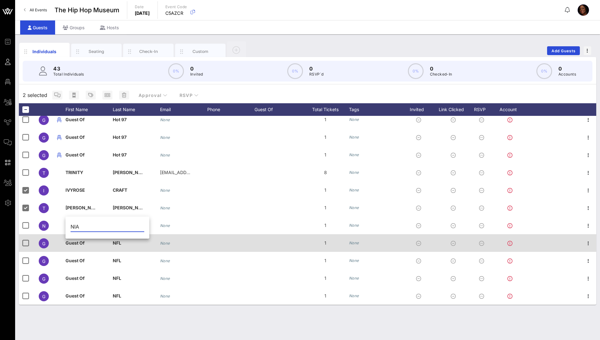
click at [163, 184] on div "None" at bounding box center [165, 243] width 10 height 18
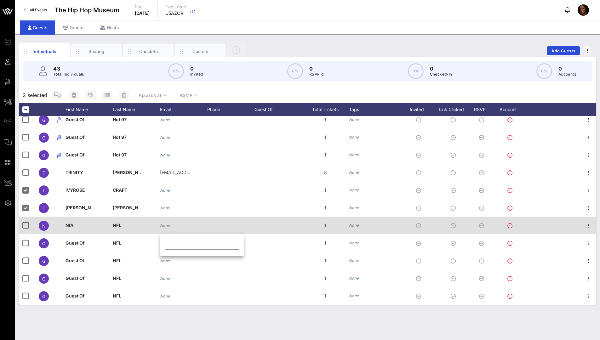
click at [120, 184] on span "NFL" at bounding box center [117, 225] width 9 height 5
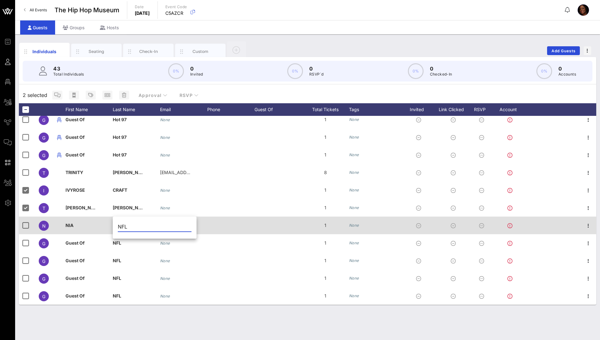
drag, startPoint x: 132, startPoint y: 226, endPoint x: 106, endPoint y: 225, distance: 26.1
click at [106, 184] on div "Event Builder Guests Floor Plan All Groups Journeys Comms QR Scanner Team Setti…" at bounding box center [300, 170] width 600 height 340
type input "HYACINTHE"
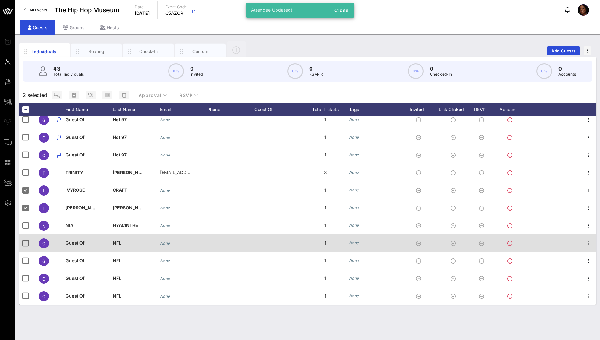
click at [75, 184] on span "Guest Of" at bounding box center [74, 242] width 19 height 5
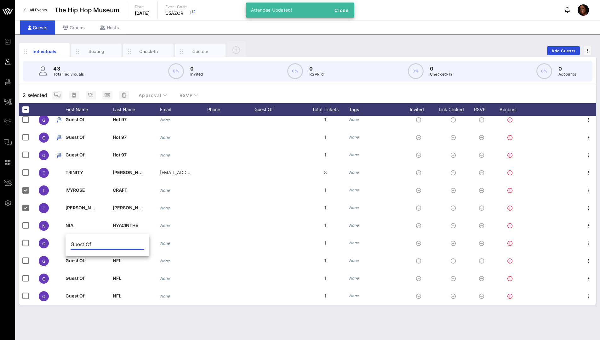
drag, startPoint x: 93, startPoint y: 244, endPoint x: 66, endPoint y: 242, distance: 26.8
click at [66, 184] on div "Guest Of" at bounding box center [107, 246] width 84 height 21
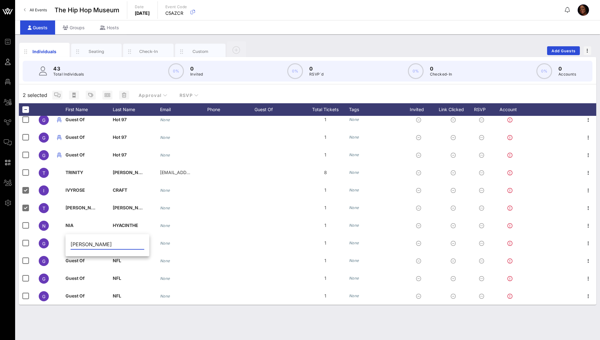
type input "[PERSON_NAME]"
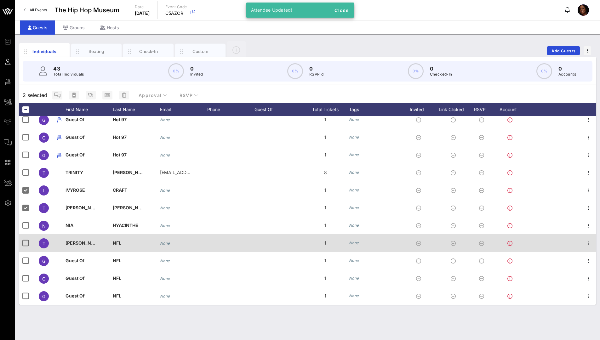
click at [120, 184] on span "NFL" at bounding box center [117, 242] width 9 height 5
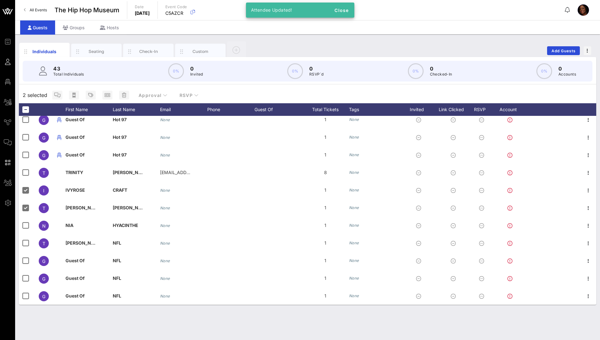
click at [0, 0] on div "NFL" at bounding box center [0, 0] width 0 height 0
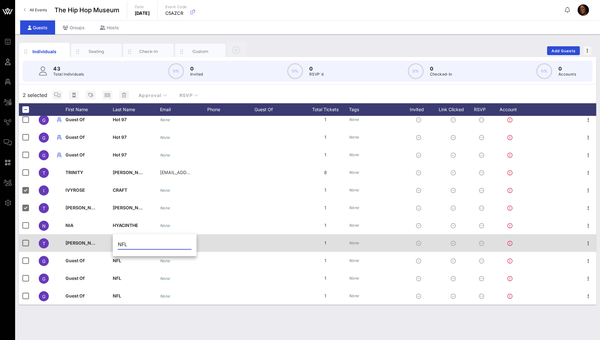
drag, startPoint x: 127, startPoint y: 243, endPoint x: 104, endPoint y: 240, distance: 23.2
click at [104, 184] on div "Event Builder Guests Floor Plan All Groups Journeys Comms QR Scanner Team Setti…" at bounding box center [300, 170] width 600 height 340
type input "[PERSON_NAME]"
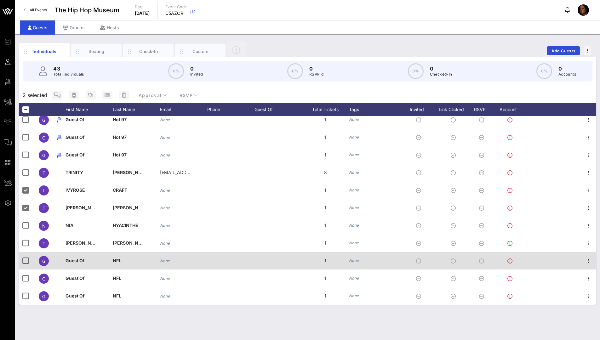
click at [74, 184] on span "Guest Of" at bounding box center [74, 260] width 19 height 5
drag, startPoint x: 80, startPoint y: 260, endPoint x: 88, endPoint y: 262, distance: 7.7
click at [81, 184] on span "Guest Of" at bounding box center [74, 260] width 19 height 5
drag, startPoint x: 93, startPoint y: 261, endPoint x: 58, endPoint y: 257, distance: 35.2
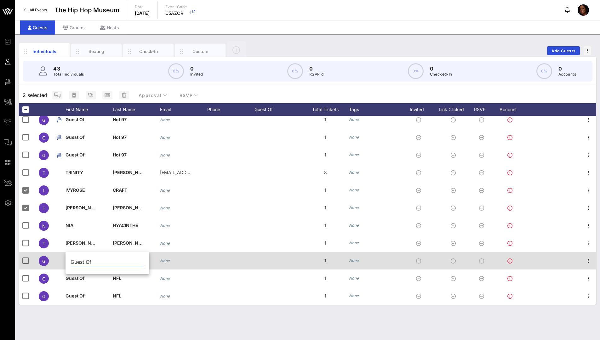
click at [58, 184] on div "Event Builder Guests Floor Plan All Groups Journeys Comms QR Scanner Team Setti…" at bounding box center [300, 170] width 600 height 340
type input "IKE"
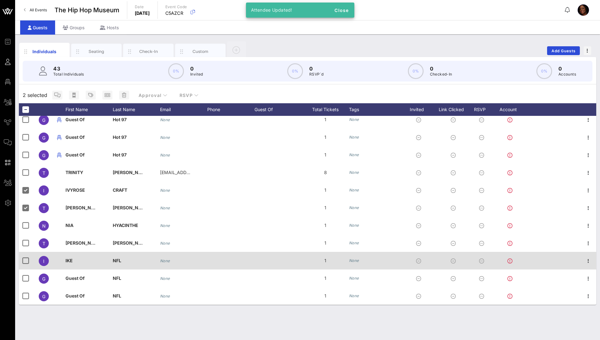
click at [115, 184] on span "NFL" at bounding box center [117, 260] width 9 height 5
click at [117, 184] on div "NFL" at bounding box center [159, 263] width 84 height 21
drag, startPoint x: 123, startPoint y: 263, endPoint x: 110, endPoint y: 262, distance: 13.6
click at [112, 184] on div "Event Builder Guests Floor Plan All Groups Journeys Comms QR Scanner Team Setti…" at bounding box center [300, 170] width 600 height 340
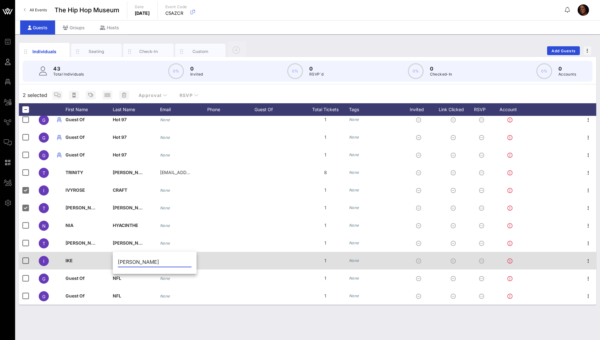
type input "[PERSON_NAME]"
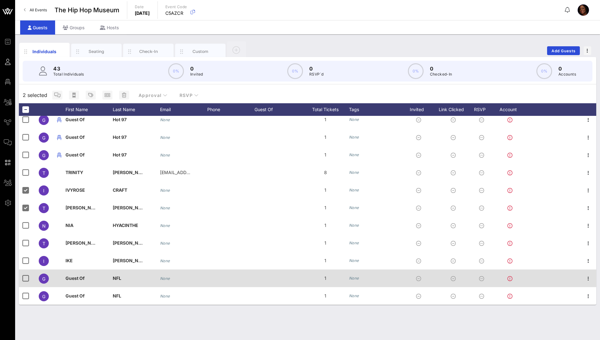
click at [80, 184] on span "Guest Of" at bounding box center [74, 278] width 19 height 5
click at [81, 184] on div "Event Builder Guests Floor Plan All Groups Journeys Comms QR Scanner Team Setti…" at bounding box center [300, 170] width 600 height 340
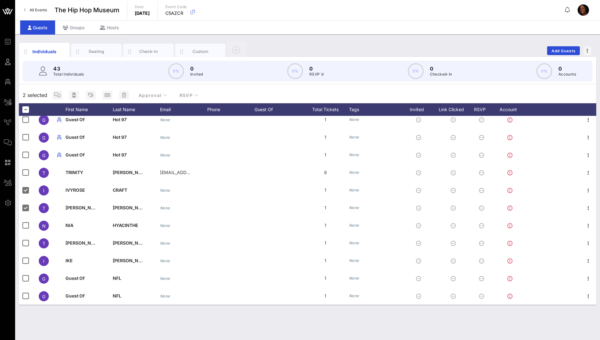
click at [84, 184] on div "Guest Of" at bounding box center [88, 282] width 47 height 25
drag, startPoint x: 88, startPoint y: 279, endPoint x: 66, endPoint y: 278, distance: 21.4
click at [66, 184] on div "Guest Of" at bounding box center [107, 281] width 84 height 21
type input "[PERSON_NAME]"
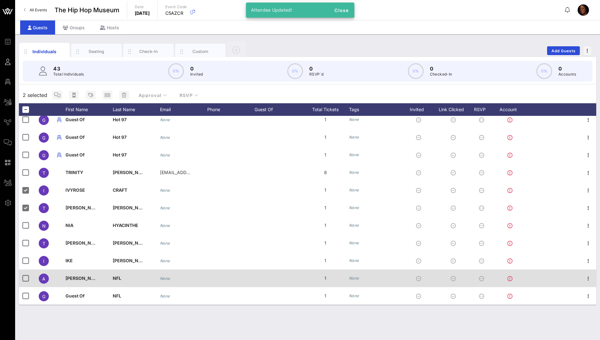
click at [117, 184] on span "NFL" at bounding box center [117, 278] width 9 height 5
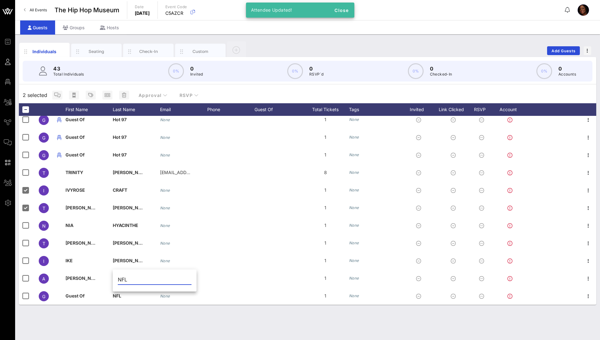
click at [117, 184] on div "NFL" at bounding box center [155, 281] width 84 height 21
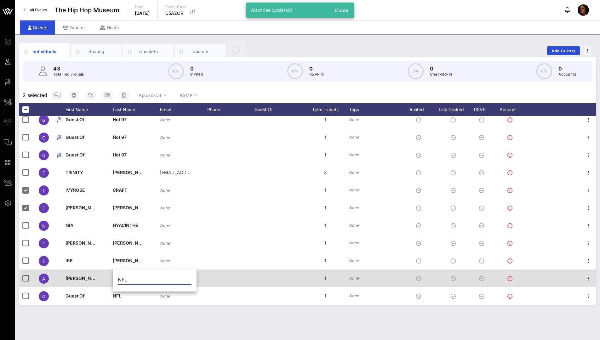
drag, startPoint x: 118, startPoint y: 279, endPoint x: 104, endPoint y: 277, distance: 14.2
click at [105, 184] on div "Event Builder Guests Floor Plan All Groups Journeys Comms QR Scanner Team Setti…" at bounding box center [300, 170] width 600 height 340
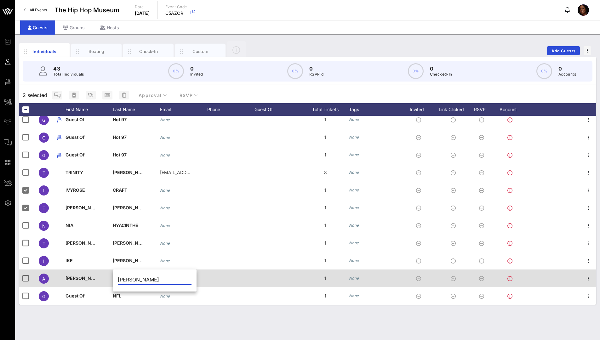
type input "[PERSON_NAME]"
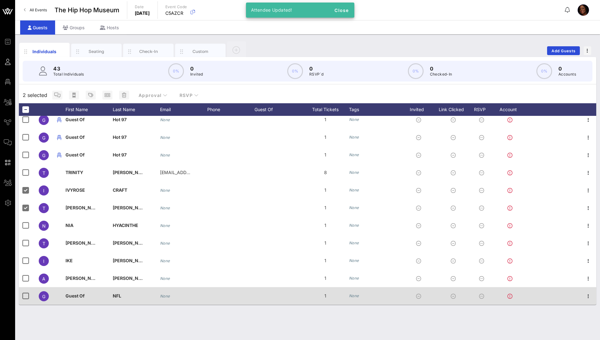
click at [82, 184] on div "Guest Of" at bounding box center [74, 296] width 19 height 18
click at [82, 184] on div "Guest Of" at bounding box center [108, 298] width 74 height 21
drag, startPoint x: 89, startPoint y: 296, endPoint x: 63, endPoint y: 293, distance: 26.4
click at [65, 184] on div "Guest Of" at bounding box center [107, 298] width 84 height 21
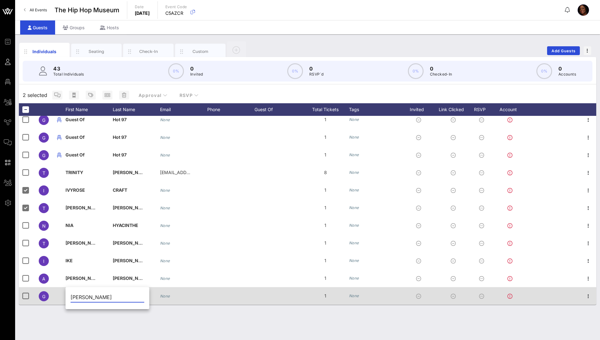
type input "[PERSON_NAME]"
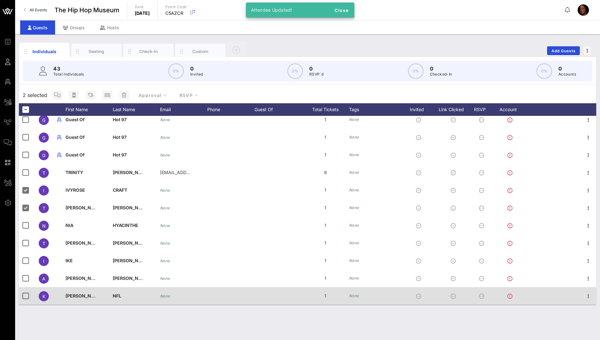
click at [112, 184] on div "[PERSON_NAME]" at bounding box center [88, 299] width 47 height 25
click at [112, 184] on div "Event Builder Guests Floor Plan All Groups Journeys Comms QR Scanner Team Setti…" at bounding box center [300, 170] width 600 height 340
click at [125, 184] on div "NFL" at bounding box center [136, 299] width 47 height 25
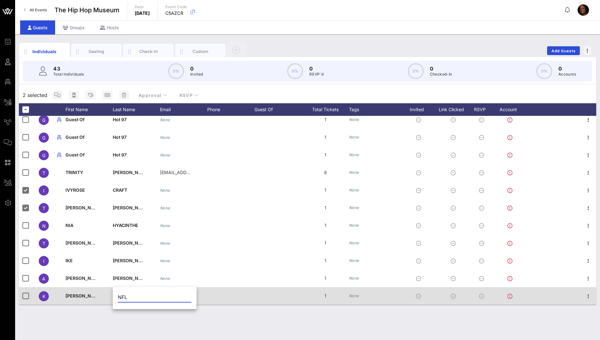
drag, startPoint x: 133, startPoint y: 297, endPoint x: 100, endPoint y: 294, distance: 32.6
click at [101, 184] on div "Event Builder Guests Floor Plan All Groups Journeys Comms QR Scanner Team Setti…" at bounding box center [300, 170] width 600 height 340
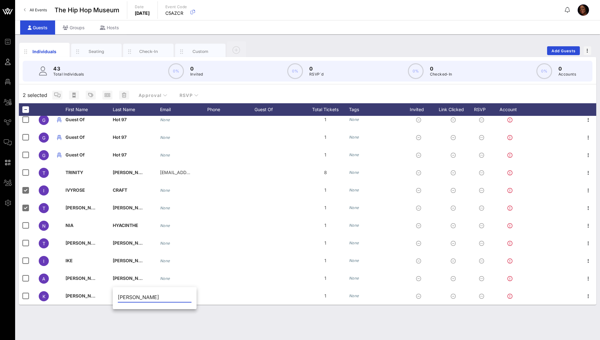
type input "[PERSON_NAME]"
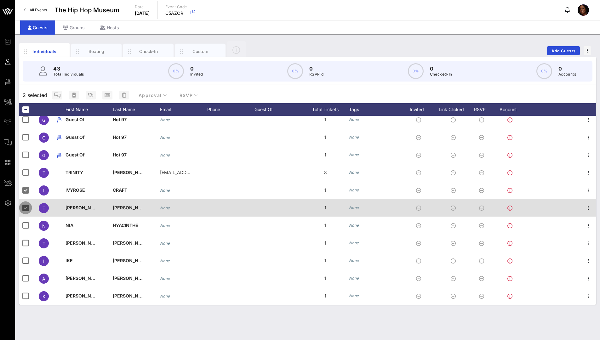
click at [21, 184] on div at bounding box center [25, 207] width 11 height 11
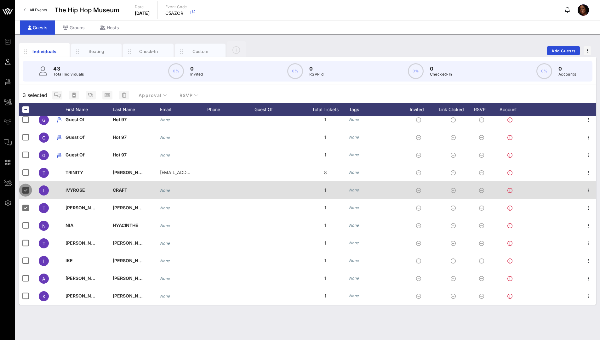
click at [26, 184] on div at bounding box center [25, 190] width 11 height 11
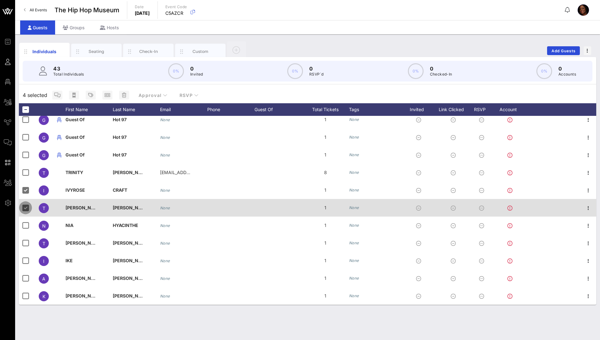
click at [25, 184] on div at bounding box center [25, 207] width 11 height 11
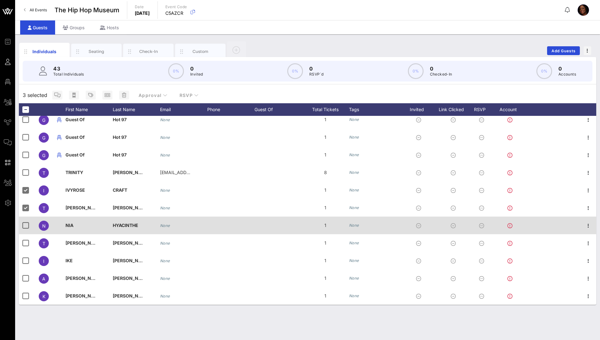
click at [209, 184] on div at bounding box center [230, 226] width 47 height 18
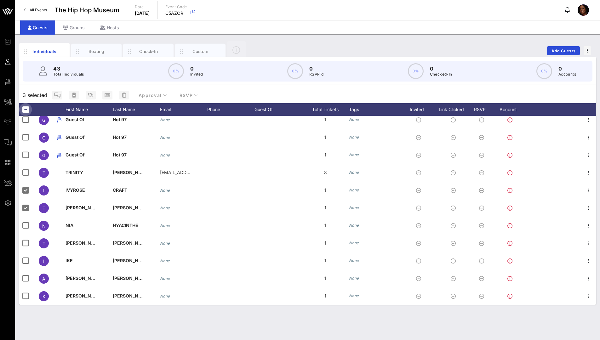
click at [26, 111] on div at bounding box center [25, 109] width 11 height 11
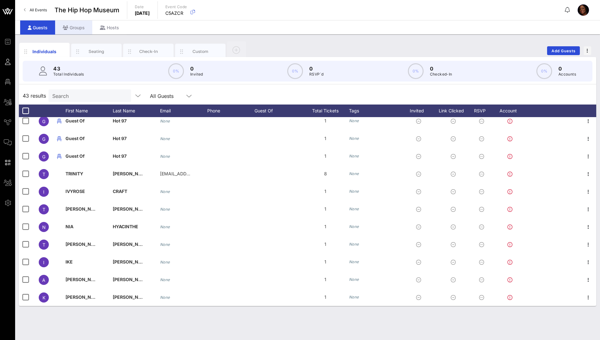
click at [80, 29] on div "Groups" at bounding box center [73, 27] width 37 height 14
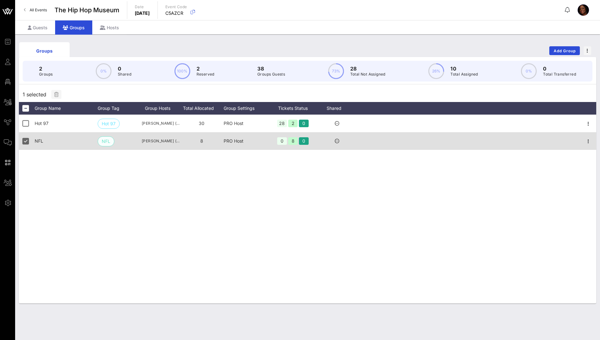
click at [108, 142] on span "NFL" at bounding box center [106, 141] width 9 height 9
click at [241, 144] on div "PRO Host" at bounding box center [246, 141] width 44 height 18
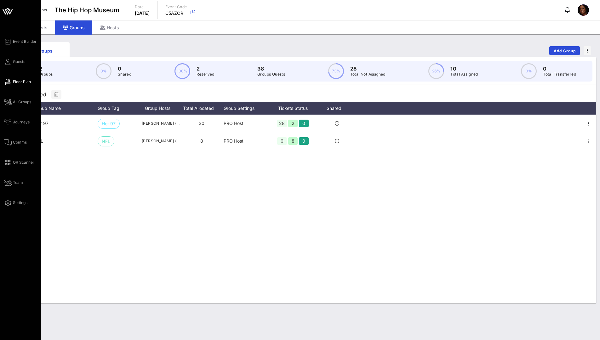
click at [19, 84] on span "Floor Plan" at bounding box center [22, 82] width 18 height 6
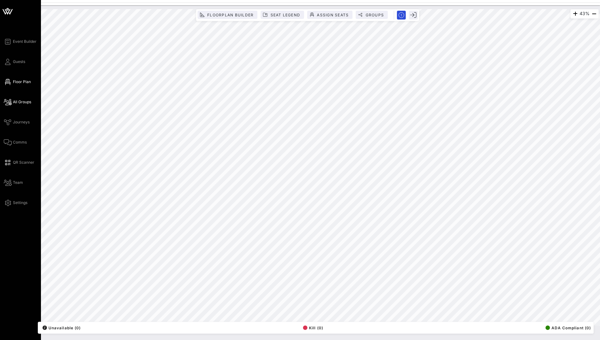
click at [28, 103] on span "All Groups" at bounding box center [22, 102] width 18 height 6
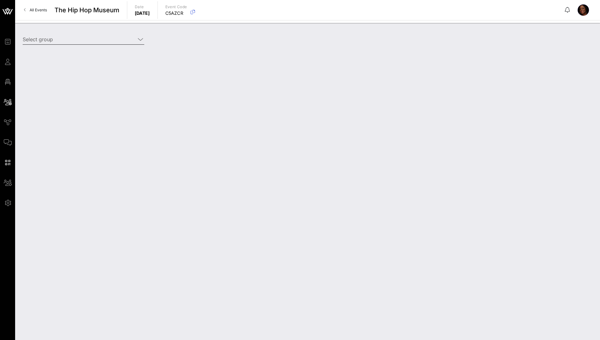
click at [52, 38] on input "Select group" at bounding box center [79, 39] width 113 height 10
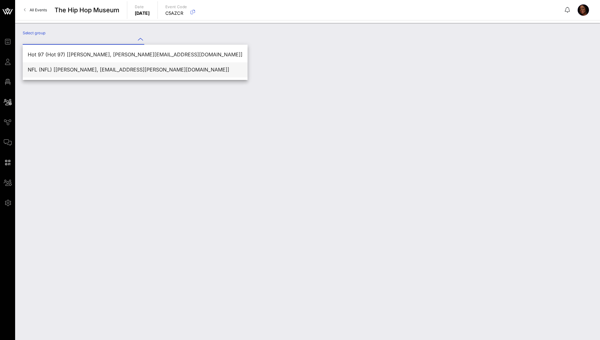
click at [52, 68] on div "NFL (NFL) [[PERSON_NAME], [EMAIL_ADDRESS][PERSON_NAME][DOMAIN_NAME]]" at bounding box center [135, 70] width 215 height 6
type input "NFL (NFL) [[PERSON_NAME], [EMAIL_ADDRESS][PERSON_NAME][DOMAIN_NAME]]"
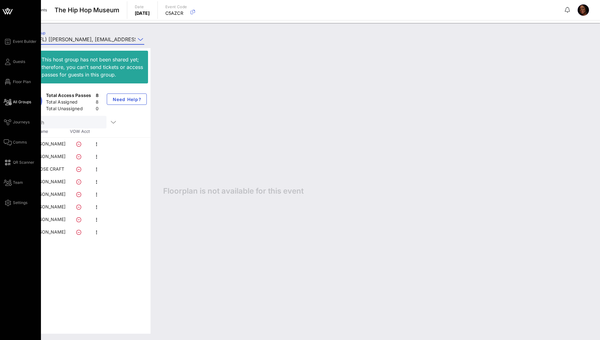
click at [19, 102] on span "All Groups" at bounding box center [22, 102] width 18 height 6
click at [26, 102] on span "All Groups" at bounding box center [22, 102] width 18 height 6
click at [7, 62] on icon at bounding box center [8, 61] width 8 height 1
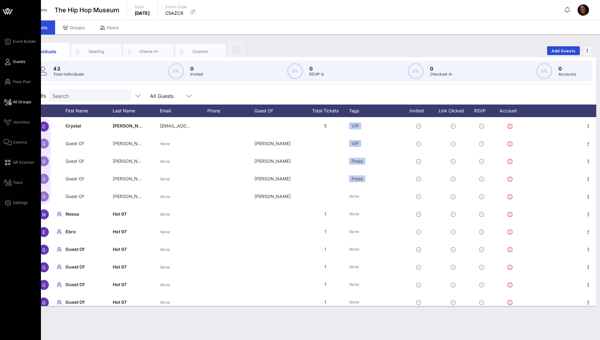
click at [16, 103] on span "All Groups" at bounding box center [22, 102] width 18 height 6
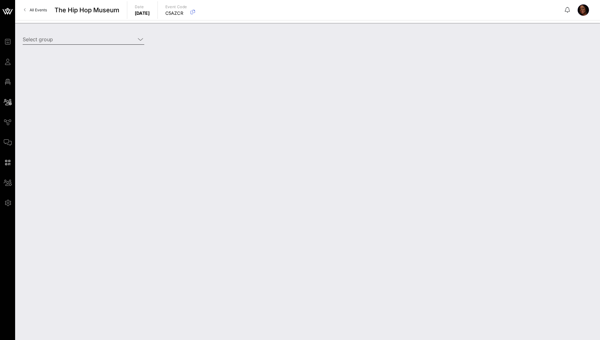
click at [52, 39] on input "Select group" at bounding box center [79, 39] width 113 height 10
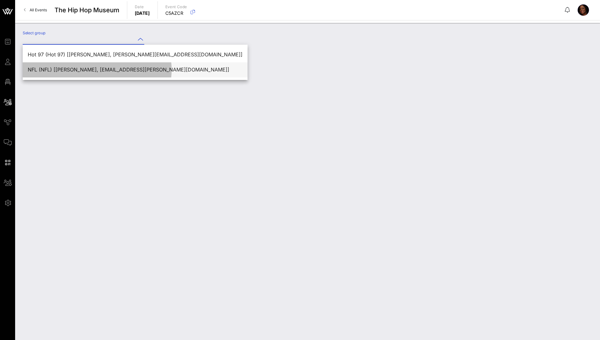
click at [52, 68] on div "NFL (NFL) [[PERSON_NAME], [EMAIL_ADDRESS][PERSON_NAME][DOMAIN_NAME]]" at bounding box center [135, 70] width 215 height 6
type input "NFL (NFL) [[PERSON_NAME], [EMAIL_ADDRESS][PERSON_NAME][DOMAIN_NAME]]"
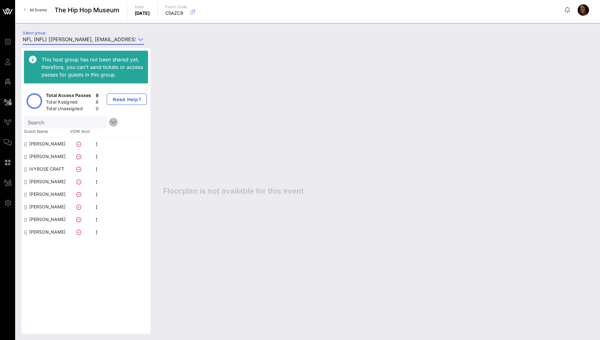
click at [110, 122] on icon "button" at bounding box center [114, 122] width 8 height 8
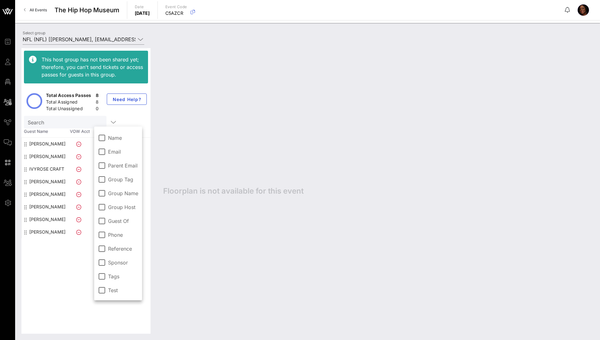
drag, startPoint x: 228, startPoint y: 130, endPoint x: 225, endPoint y: 129, distance: 3.3
click at [228, 130] on div "Floorplan is not available for this event" at bounding box center [375, 191] width 437 height 286
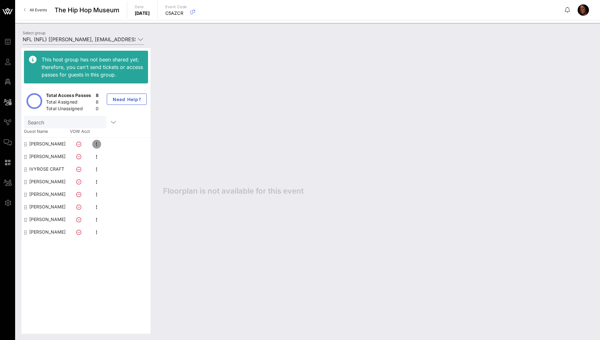
click at [96, 145] on icon "button" at bounding box center [97, 144] width 8 height 8
click at [295, 134] on div "Floorplan is not available for this event" at bounding box center [375, 191] width 437 height 286
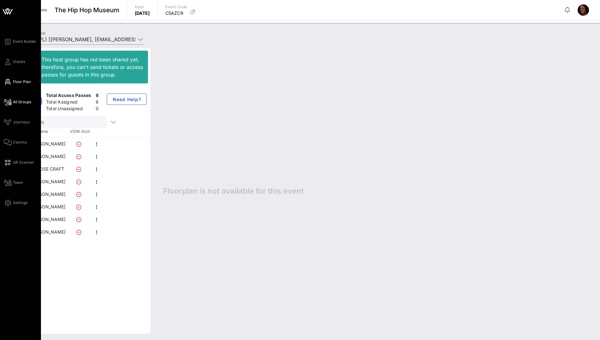
click at [23, 81] on span "Floor Plan" at bounding box center [22, 82] width 18 height 6
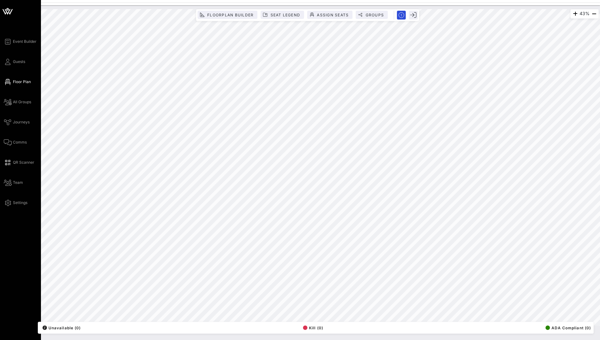
click at [29, 82] on span "Floor Plan" at bounding box center [22, 82] width 18 height 6
click at [22, 99] on span "All Groups" at bounding box center [22, 102] width 18 height 6
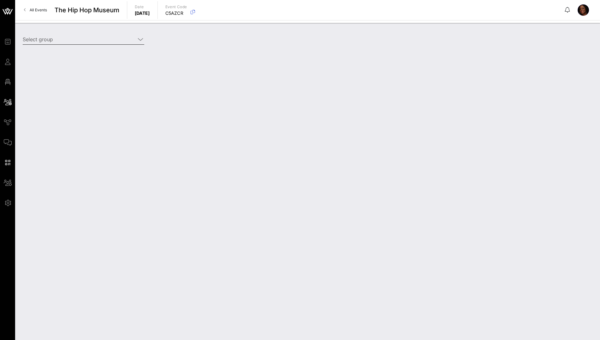
click at [59, 42] on input "Select group" at bounding box center [79, 39] width 113 height 10
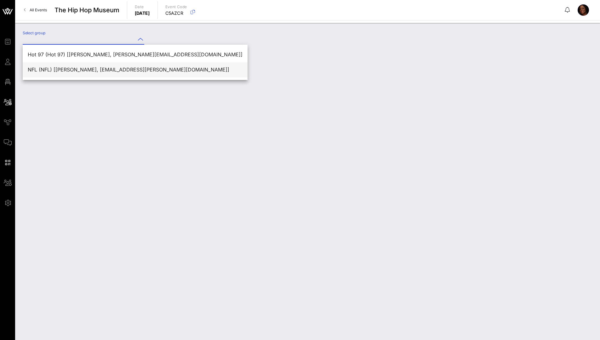
click at [63, 69] on div "NFL (NFL) [[PERSON_NAME], [EMAIL_ADDRESS][PERSON_NAME][DOMAIN_NAME]]" at bounding box center [135, 70] width 215 height 6
type input "NFL (NFL) [[PERSON_NAME], [EMAIL_ADDRESS][PERSON_NAME][DOMAIN_NAME]]"
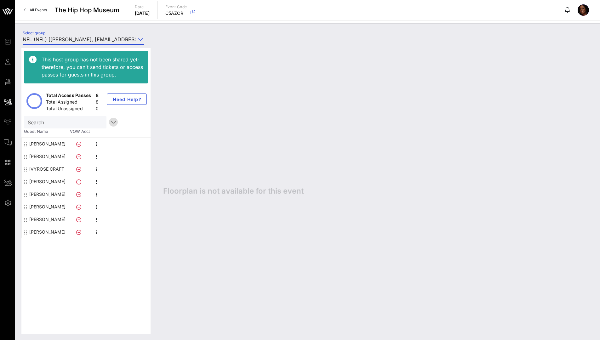
click at [110, 122] on icon "button" at bounding box center [114, 122] width 8 height 8
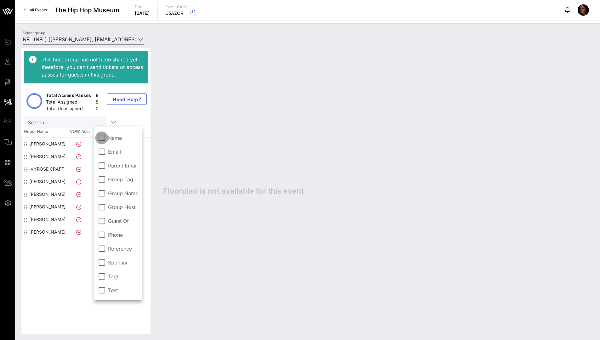
click at [102, 139] on div at bounding box center [101, 138] width 11 height 11
click at [185, 135] on div "Floorplan is not available for this event" at bounding box center [375, 191] width 437 height 286
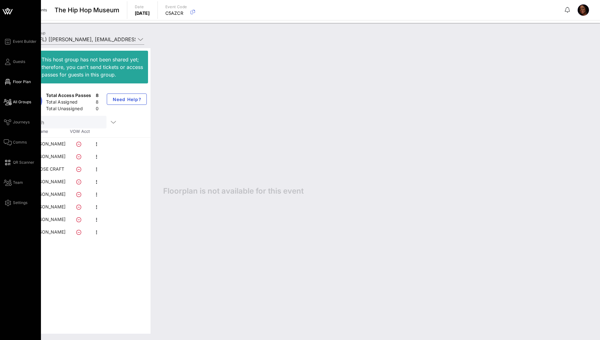
click at [18, 82] on span "Floor Plan" at bounding box center [22, 82] width 18 height 6
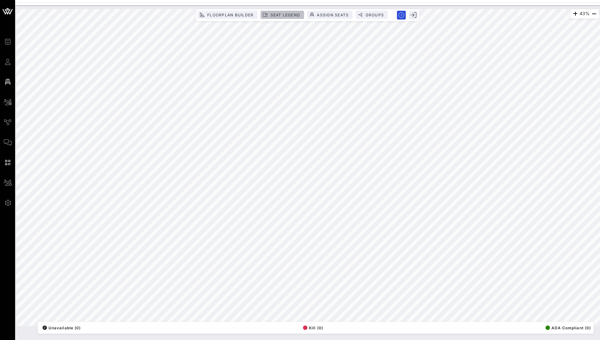
click at [278, 14] on span "Seat Legend" at bounding box center [285, 15] width 30 height 5
click at [288, 16] on span "Seat Legend" at bounding box center [285, 15] width 30 height 5
click at [289, 15] on span "Seat Legend" at bounding box center [285, 15] width 30 height 5
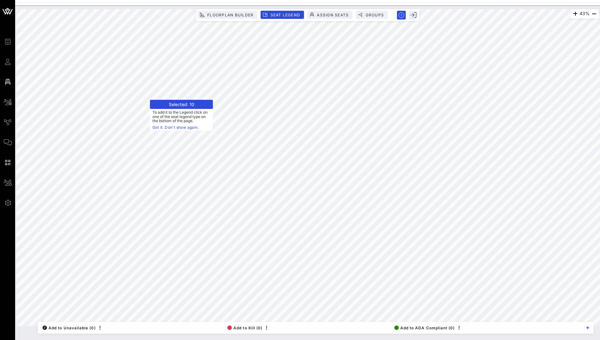
drag, startPoint x: 186, startPoint y: 106, endPoint x: 191, endPoint y: 105, distance: 5.7
click at [186, 106] on header "Selected: 10" at bounding box center [181, 104] width 63 height 9
click at [178, 103] on header "Selected: 10" at bounding box center [178, 104] width 63 height 9
click at [345, 15] on span "Assign Seats" at bounding box center [332, 15] width 32 height 5
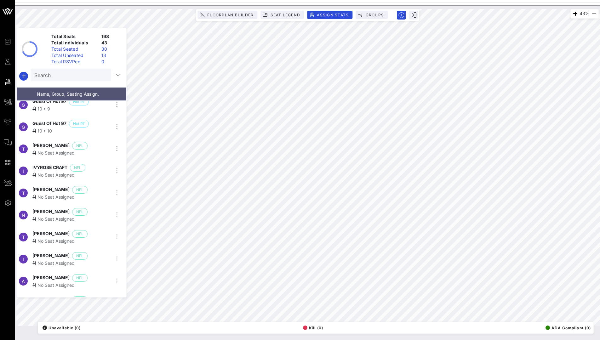
scroll to position [727, 0]
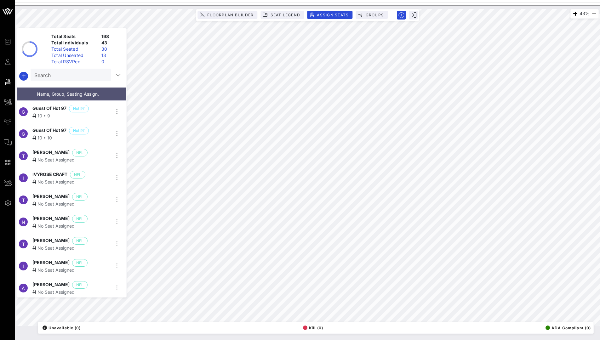
click at [57, 151] on span "[PERSON_NAME]" at bounding box center [50, 153] width 37 height 8
click at [66, 158] on div "No Seat Assigned" at bounding box center [70, 159] width 77 height 7
click at [26, 154] on div "T" at bounding box center [23, 155] width 9 height 9
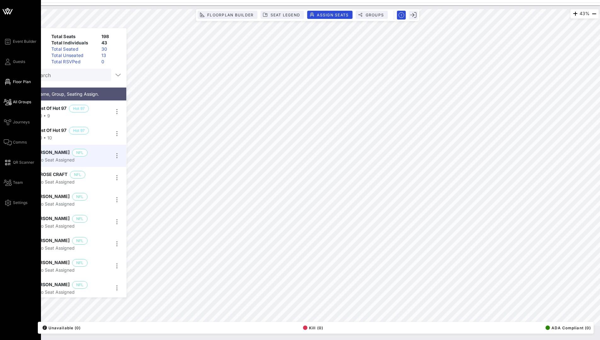
click at [20, 102] on span "All Groups" at bounding box center [22, 102] width 18 height 6
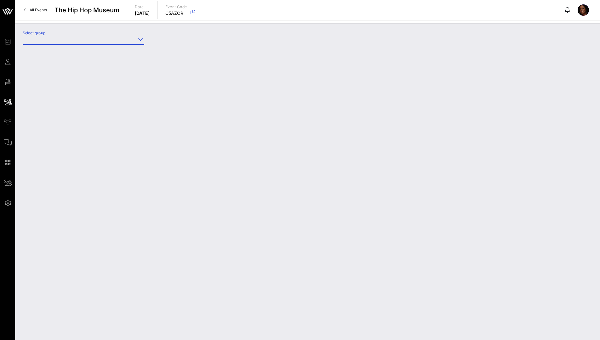
click at [73, 41] on input "Select group" at bounding box center [79, 39] width 113 height 10
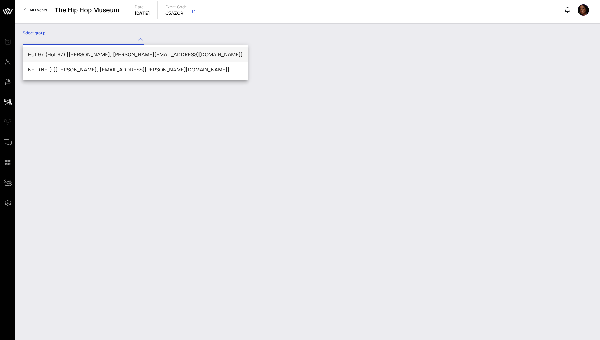
click at [69, 56] on div "Hot 97 (Hot 97) [[PERSON_NAME], [PERSON_NAME][EMAIL_ADDRESS][DOMAIN_NAME]]" at bounding box center [135, 55] width 215 height 6
type input "Hot 97 (Hot 97) [[PERSON_NAME], [PERSON_NAME][EMAIL_ADDRESS][DOMAIN_NAME]]"
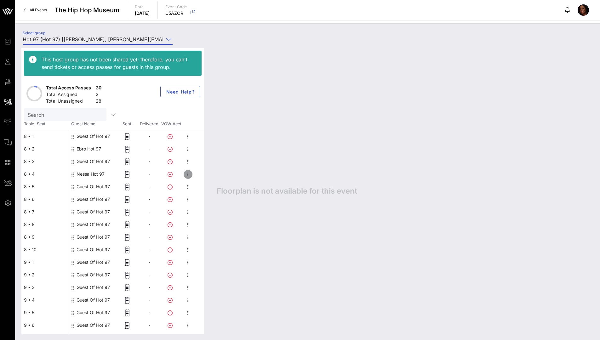
click at [186, 174] on icon "button" at bounding box center [188, 175] width 8 height 8
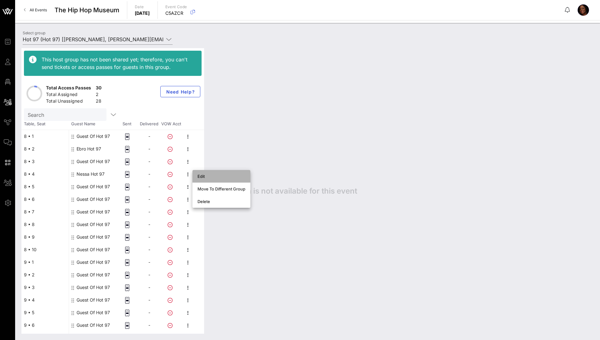
click at [202, 174] on div "Edit" at bounding box center [221, 176] width 48 height 5
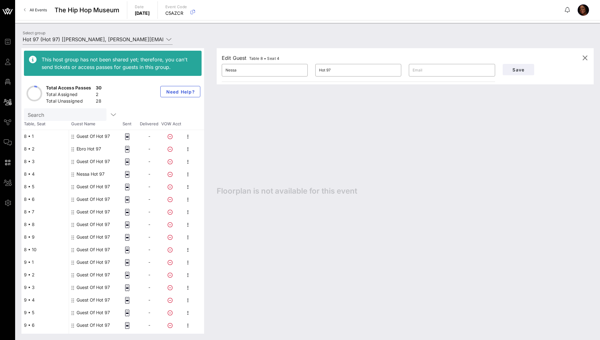
click at [274, 142] on div "Edit Guest Table 8 • Seat 4 ​ Nessa ​ Hot 97 ​ Save Floorplan is not available …" at bounding box center [401, 191] width 383 height 286
click at [392, 55] on icon "button" at bounding box center [585, 58] width 8 height 8
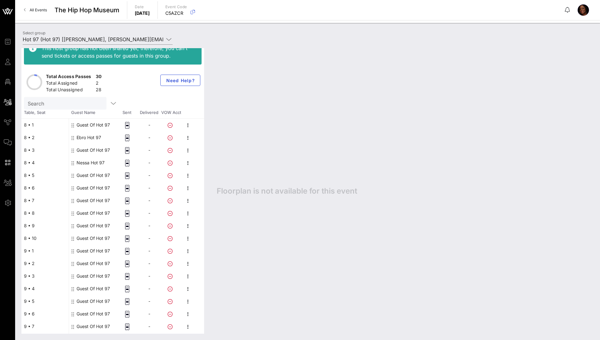
scroll to position [13, 0]
click at [64, 37] on input "Hot 97 (Hot 97) [[PERSON_NAME], [PERSON_NAME][EMAIL_ADDRESS][DOMAIN_NAME]]" at bounding box center [93, 39] width 141 height 10
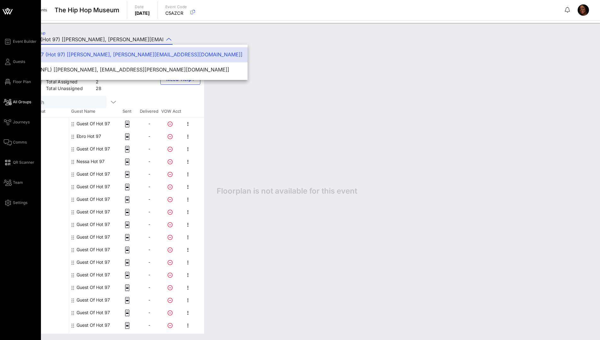
click at [18, 102] on span "All Groups" at bounding box center [22, 102] width 18 height 6
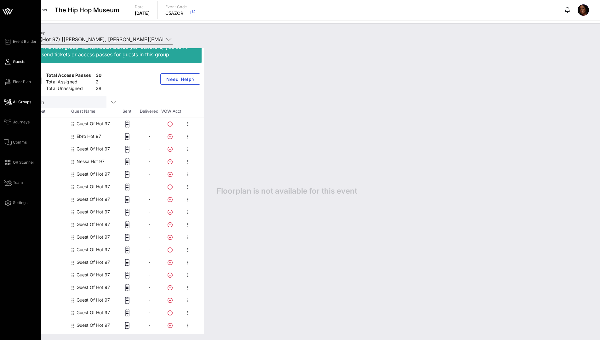
click at [17, 63] on span "Guests" at bounding box center [19, 62] width 12 height 6
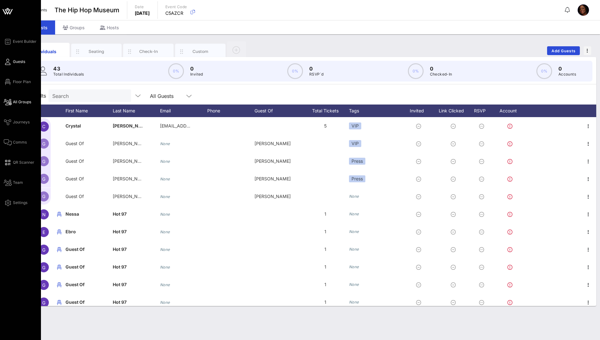
click at [29, 103] on span "All Groups" at bounding box center [22, 102] width 18 height 6
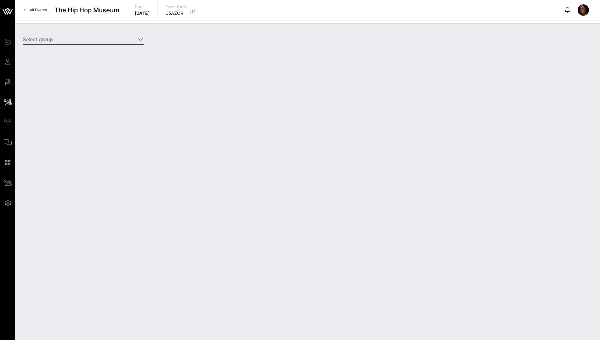
click at [85, 41] on input "Select group" at bounding box center [79, 39] width 113 height 10
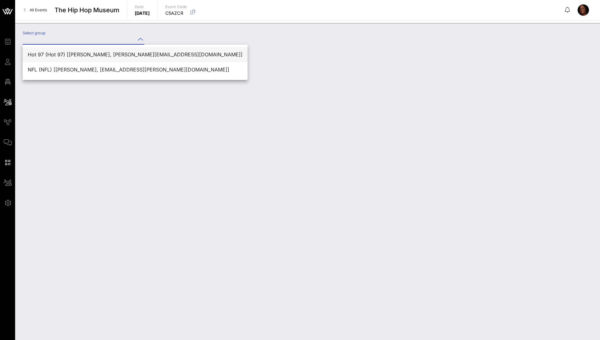
click at [82, 56] on div "Hot 97 (Hot 97) [[PERSON_NAME], [PERSON_NAME][EMAIL_ADDRESS][DOMAIN_NAME]]" at bounding box center [135, 55] width 215 height 6
type input "Hot 97 (Hot 97) [[PERSON_NAME], [PERSON_NAME][EMAIL_ADDRESS][DOMAIN_NAME]]"
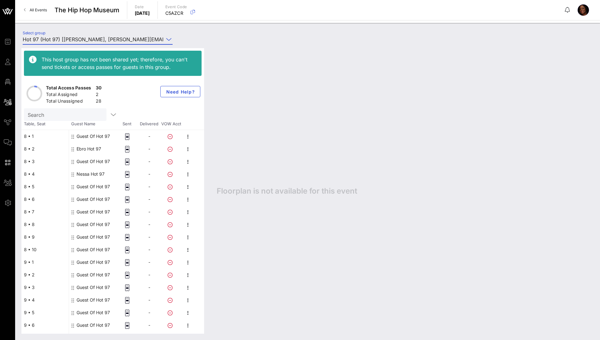
click at [144, 39] on input "Hot 97 (Hot 97) [[PERSON_NAME], [PERSON_NAME][EMAIL_ADDRESS][DOMAIN_NAME]]" at bounding box center [93, 39] width 141 height 10
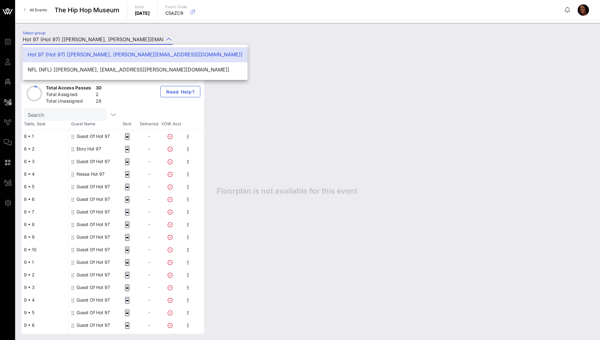
click at [138, 53] on div "Hot 97 (Hot 97) [[PERSON_NAME], [PERSON_NAME][EMAIL_ADDRESS][DOMAIN_NAME]]" at bounding box center [135, 55] width 215 height 6
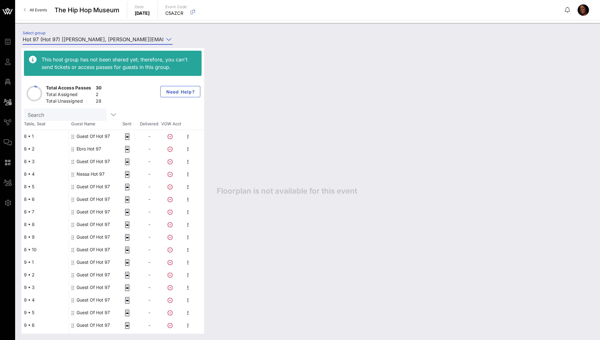
click at [70, 41] on input "Hot 97 (Hot 97) [[PERSON_NAME], [PERSON_NAME][EMAIL_ADDRESS][DOMAIN_NAME]]" at bounding box center [93, 39] width 141 height 10
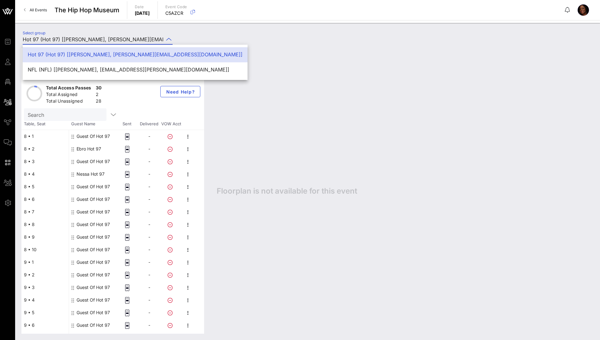
click at [89, 53] on div "Hot 97 (Hot 97) [[PERSON_NAME], [PERSON_NAME][EMAIL_ADDRESS][DOMAIN_NAME]]" at bounding box center [135, 55] width 215 height 6
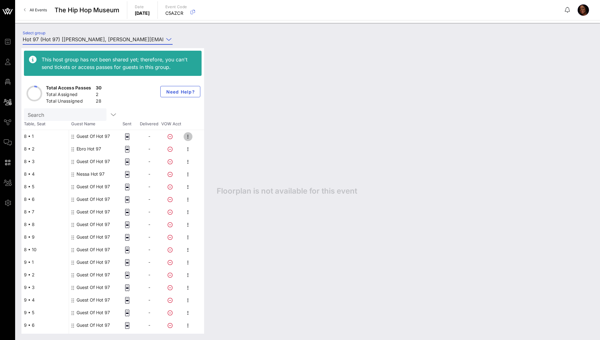
click at [188, 137] on icon "button" at bounding box center [188, 137] width 8 height 8
click at [202, 138] on div "Edit" at bounding box center [221, 138] width 48 height 5
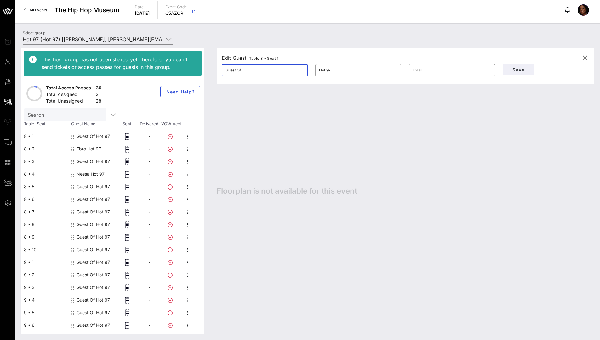
drag, startPoint x: 263, startPoint y: 71, endPoint x: 200, endPoint y: 69, distance: 63.0
click at [200, 69] on div "This host group has not been shared yet; therefore, you can't send tickets or a…" at bounding box center [307, 191] width 572 height 286
drag, startPoint x: 236, startPoint y: 69, endPoint x: 209, endPoint y: 68, distance: 27.1
click at [211, 67] on div "Edit Guest Table 8 • Seat 1 ​ COST ​ Hot 97 ​ Save Floorplan is not available f…" at bounding box center [401, 191] width 383 height 286
type input "CONTEST WINNER"
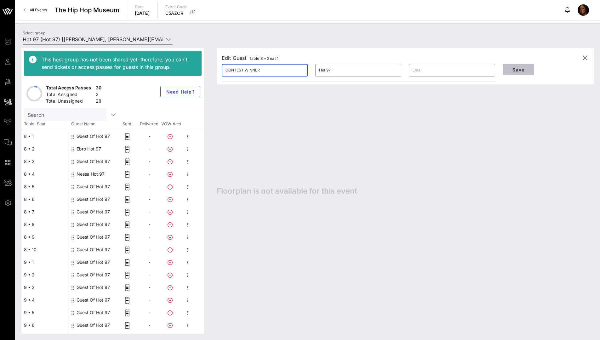
click at [392, 71] on span "Save" at bounding box center [518, 69] width 21 height 5
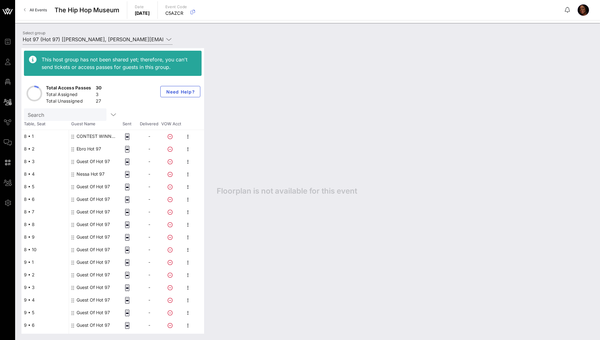
click at [105, 139] on div "CONTEST WINNER Hot 97" at bounding box center [97, 136] width 40 height 13
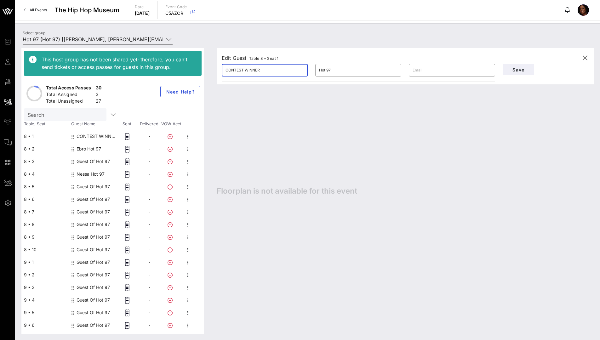
drag, startPoint x: 265, startPoint y: 69, endPoint x: 205, endPoint y: 65, distance: 59.7
click at [207, 64] on div "This host group has not been shared yet; therefore, you can't send tickets or a…" at bounding box center [307, 191] width 572 height 286
click at [95, 148] on div "Ebro Hot 97" at bounding box center [89, 149] width 25 height 13
click at [95, 147] on div "Ebro Hot 97" at bounding box center [89, 149] width 25 height 13
drag, startPoint x: 246, startPoint y: 69, endPoint x: 207, endPoint y: 70, distance: 39.0
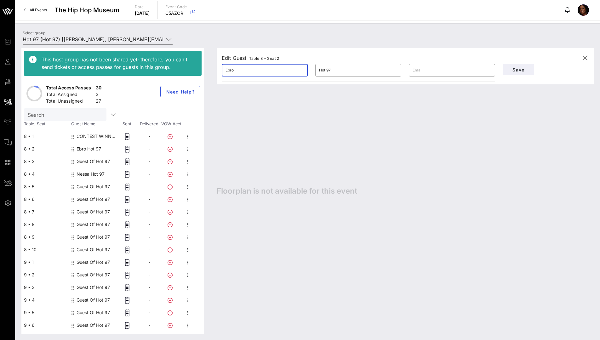
click at [207, 69] on div "This host group has not been shared yet; therefore, you can't send tickets or a…" at bounding box center [307, 191] width 572 height 286
paste input "CONTEST WINNER"
type input "CONTEST WINNER"
click at [392, 72] on button "Save" at bounding box center [518, 69] width 31 height 11
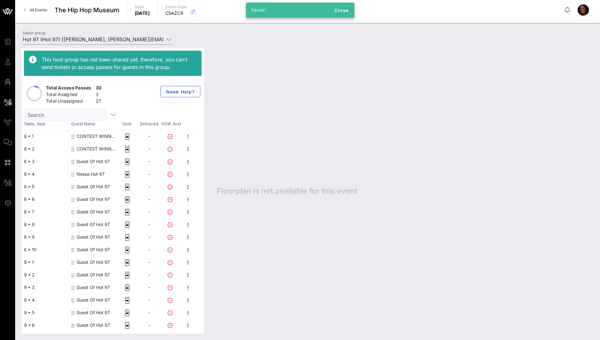
click at [93, 160] on div "Guest Of Hot 97" at bounding box center [93, 161] width 33 height 13
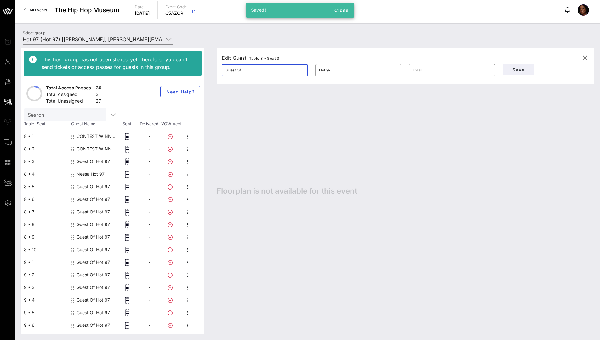
drag, startPoint x: 272, startPoint y: 71, endPoint x: 209, endPoint y: 70, distance: 62.7
click at [212, 71] on div "Edit Guest Table 8 • Seat 3 ​ Guest Of ​ Hot 97 ​ Save Floorplan is not availab…" at bounding box center [401, 191] width 383 height 286
paste input "CONTEST WINNER"
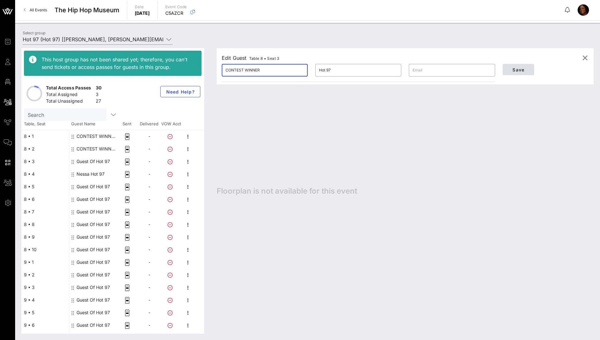
type input "CONTEST WINNER"
click at [392, 70] on span "Save" at bounding box center [518, 69] width 21 height 5
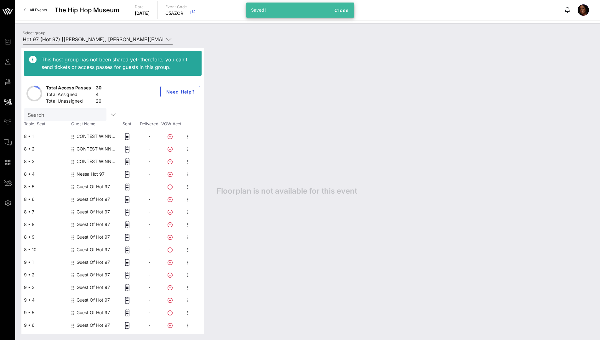
click at [90, 173] on div "Nessa Hot 97" at bounding box center [91, 174] width 28 height 13
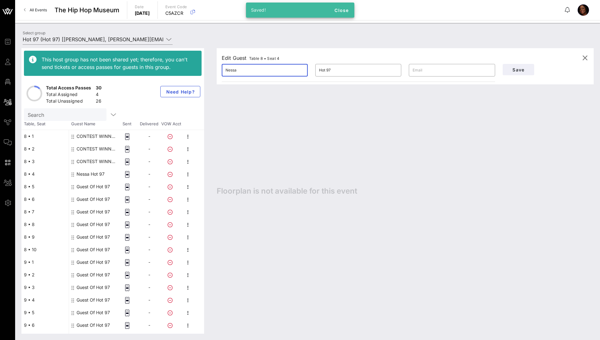
drag, startPoint x: 247, startPoint y: 70, endPoint x: 204, endPoint y: 68, distance: 43.2
click at [204, 68] on div "This host group has not been shared yet; therefore, you can't send tickets or a…" at bounding box center [307, 191] width 572 height 286
paste input "CONTEST WINNER"
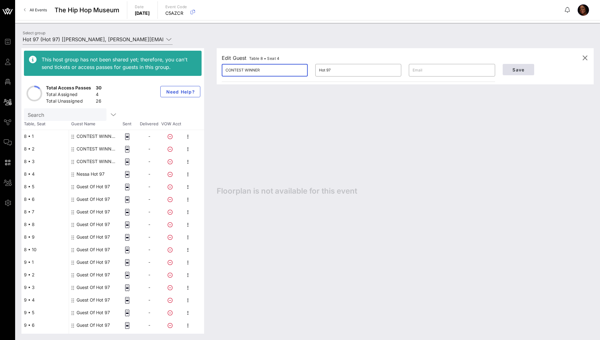
type input "CONTEST WINNER"
click at [392, 72] on span "Save" at bounding box center [518, 69] width 21 height 5
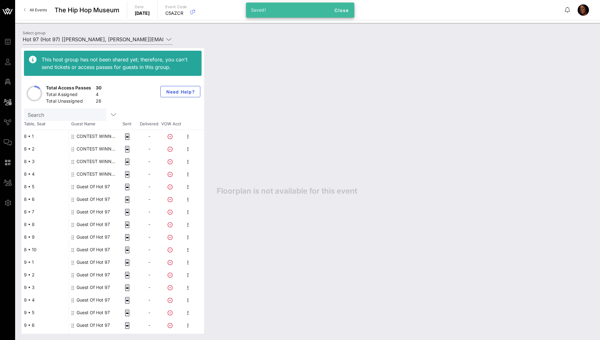
click at [102, 184] on div "Guest Of Hot 97" at bounding box center [93, 186] width 33 height 13
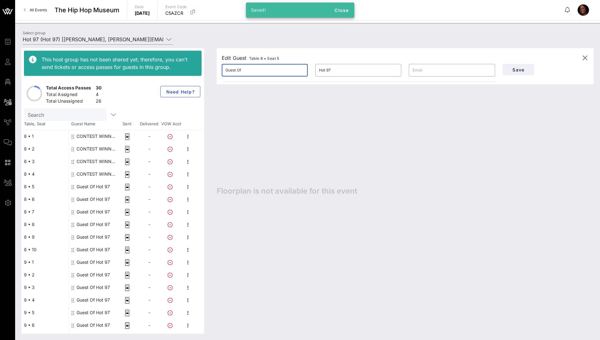
drag, startPoint x: 258, startPoint y: 72, endPoint x: 218, endPoint y: 72, distance: 40.0
click at [218, 72] on div "​ Guest Of" at bounding box center [265, 70] width 94 height 20
paste input "CONTEST WINNER"
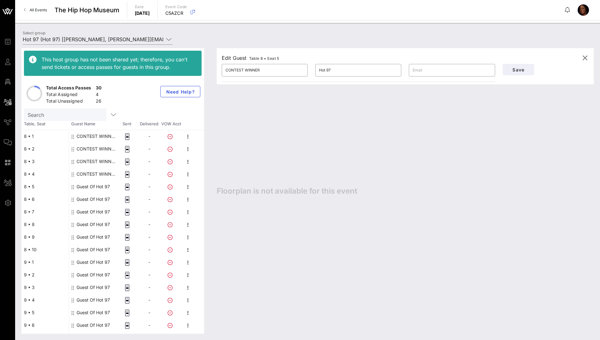
click at [105, 184] on div "Guest Of Hot 97" at bounding box center [93, 186] width 33 height 13
click at [105, 149] on div "CONTEST WINNER Hot 97" at bounding box center [97, 149] width 40 height 13
click at [224, 71] on div "​ CONTEST WINNER" at bounding box center [265, 70] width 86 height 13
drag, startPoint x: 225, startPoint y: 70, endPoint x: 239, endPoint y: 69, distance: 13.2
click at [226, 70] on input "CONTEST WINNER" at bounding box center [264, 70] width 78 height 10
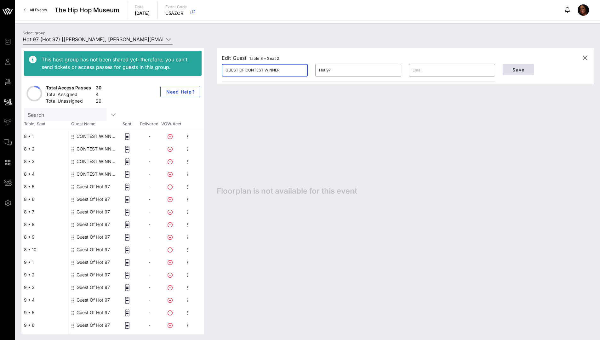
type input "GUEST OF CONTEST WINNER"
click at [392, 71] on span "Save" at bounding box center [518, 69] width 21 height 5
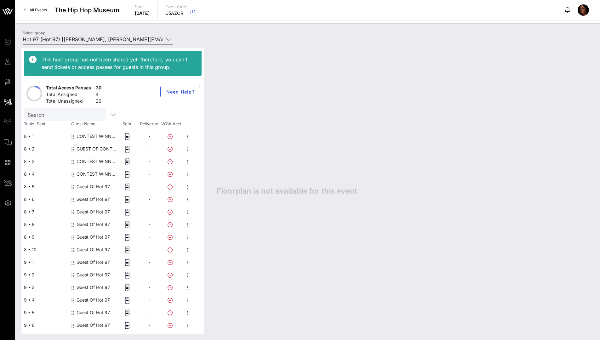
click at [100, 174] on div "CONTEST WINNER Hot 97" at bounding box center [97, 174] width 40 height 13
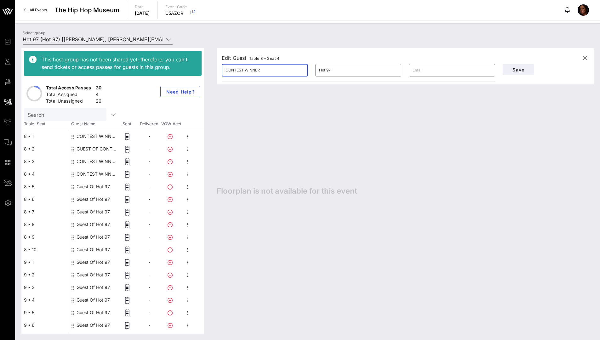
click at [225, 71] on input "CONTEST WINNER" at bounding box center [264, 70] width 78 height 10
type input "GUEST OF CONTEST WINNER"
click at [392, 70] on span "Save" at bounding box center [518, 69] width 21 height 5
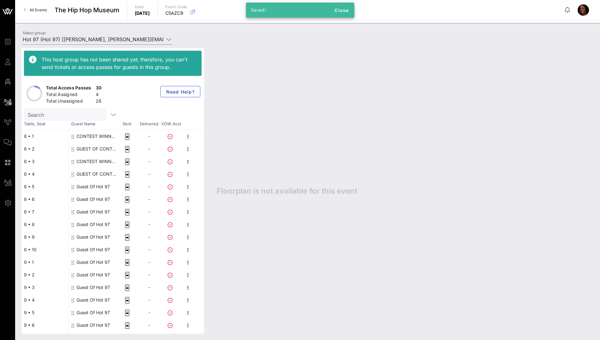
click at [109, 162] on div "CONTEST WINNER Hot 97" at bounding box center [97, 161] width 40 height 13
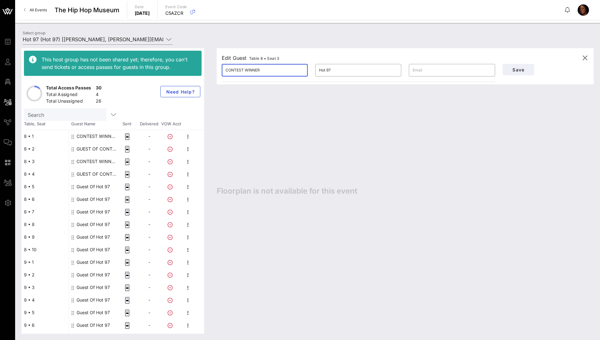
drag, startPoint x: 265, startPoint y: 70, endPoint x: 210, endPoint y: 70, distance: 55.1
click at [211, 70] on div "Edit Guest Table 8 • Seat 3 ​ CONTEST WINNER ​ Hot 97 ​ Save Floorplan is not a…" at bounding box center [401, 191] width 383 height 286
click at [96, 184] on div "Guest Of Hot 97" at bounding box center [93, 186] width 33 height 13
click at [90, 184] on div "Guest Of Hot 97" at bounding box center [93, 186] width 33 height 13
drag, startPoint x: 252, startPoint y: 71, endPoint x: 208, endPoint y: 72, distance: 43.5
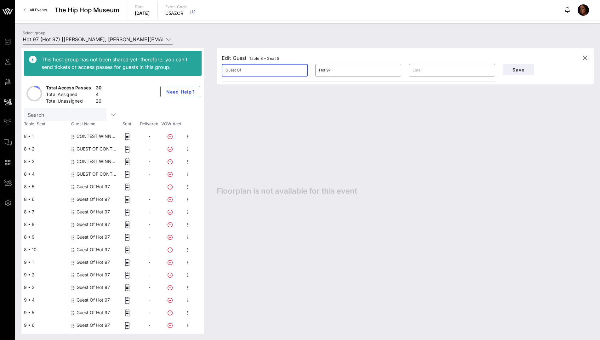
click at [208, 72] on div "This host group has not been shared yet; therefore, you can't send tickets or a…" at bounding box center [307, 191] width 572 height 286
paste input "CONTEST WINNER"
type input "CONTEST WINNER"
click at [392, 72] on span "Save" at bounding box center [518, 69] width 21 height 5
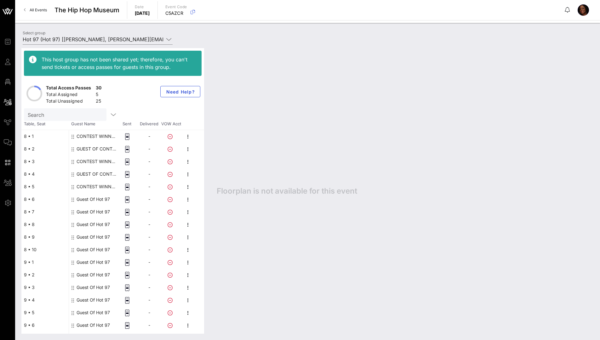
click at [97, 184] on div "CONTEST WINNER Hot 97" at bounding box center [97, 186] width 40 height 13
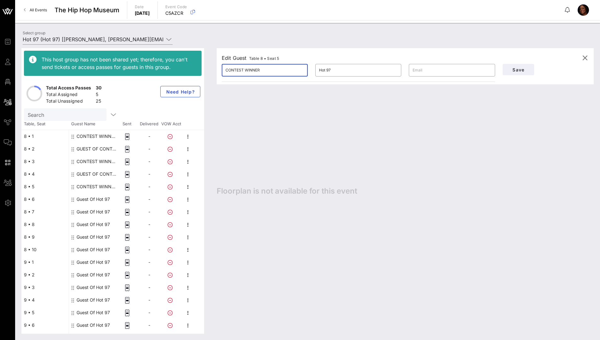
drag, startPoint x: 269, startPoint y: 70, endPoint x: 213, endPoint y: 67, distance: 55.5
click at [213, 67] on div "Edit Guest Table 8 • Seat 5 ​ CONTEST WINNER ​ Hot 97 ​ Save Floorplan is not a…" at bounding box center [401, 191] width 383 height 286
drag, startPoint x: 100, startPoint y: 211, endPoint x: 103, endPoint y: 208, distance: 4.7
click at [100, 184] on div "Guest Of Hot 97" at bounding box center [93, 212] width 33 height 13
click at [88, 184] on div "Guest Of Hot 97" at bounding box center [93, 212] width 33 height 13
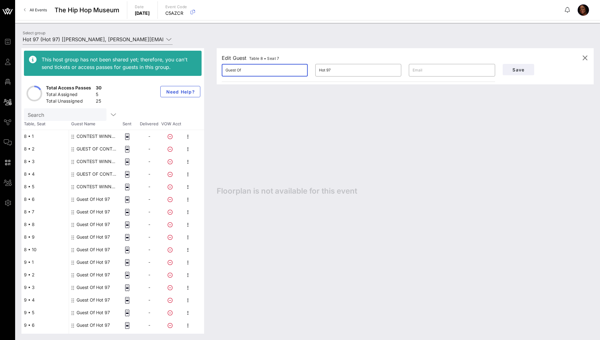
drag, startPoint x: 247, startPoint y: 69, endPoint x: 217, endPoint y: 69, distance: 30.2
click at [218, 69] on div "​ Guest Of" at bounding box center [265, 70] width 94 height 20
paste input "CONTEST WINNER"
type input "CONTEST WINNER"
click at [392, 69] on span "Save" at bounding box center [518, 69] width 21 height 5
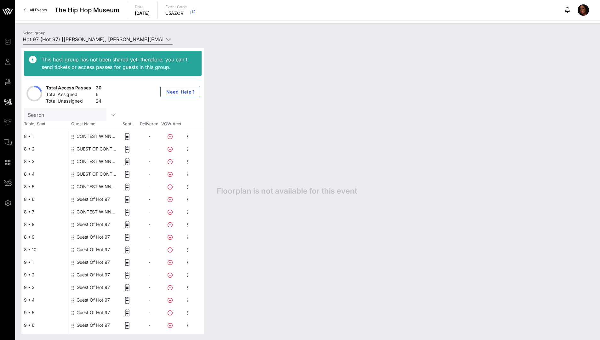
click at [103, 184] on div "Guest Of Hot 97" at bounding box center [93, 199] width 33 height 13
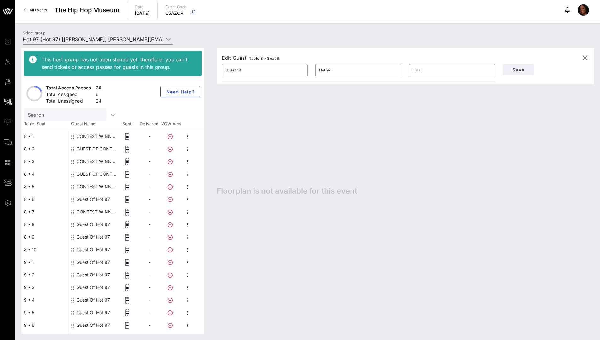
click at [98, 184] on div "Guest Of Hot 97" at bounding box center [93, 237] width 33 height 13
click at [106, 184] on div "Guest Of Hot 97" at bounding box center [93, 237] width 33 height 13
click at [103, 184] on div "Guest Of Hot 97" at bounding box center [93, 237] width 33 height 13
drag, startPoint x: 251, startPoint y: 70, endPoint x: 210, endPoint y: 71, distance: 41.2
click at [210, 71] on div "Edit Guest Table 8 • Seat 9 ​ Guest Of ​ Hot 97 ​ Save Floorplan is not availab…" at bounding box center [401, 191] width 383 height 286
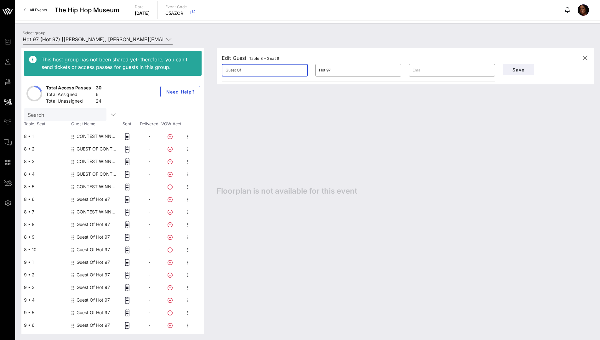
paste input "CONTEST WINNER"
click at [97, 184] on div "Guest Of Hot 97" at bounding box center [93, 237] width 33 height 13
click at [104, 184] on div "Guest Of Hot 97" at bounding box center [93, 237] width 33 height 13
drag, startPoint x: 247, startPoint y: 67, endPoint x: 210, endPoint y: 68, distance: 37.5
click at [210, 68] on div "Edit Guest Table 8 • Seat 9 ​ Guest Of ​ Hot 97 ​ Save Floorplan is not availab…" at bounding box center [401, 191] width 383 height 286
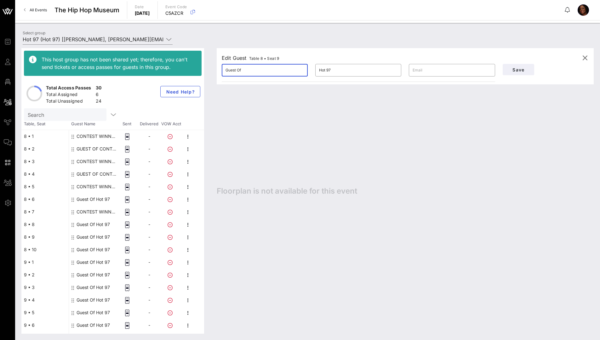
drag, startPoint x: 245, startPoint y: 71, endPoint x: 213, endPoint y: 68, distance: 32.2
click at [213, 68] on div "Edit Guest Table 8 • Seat 9 ​ Guest Of ​ Hot 97 ​ Save Floorplan is not availab…" at bounding box center [401, 191] width 383 height 286
paste input "CONTEST WINNER"
type input "CONTEST WINNER"
click at [392, 70] on span "Save" at bounding box center [518, 69] width 21 height 5
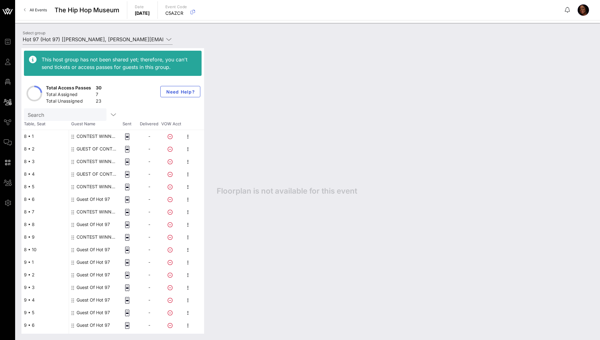
click at [102, 184] on div "Guest Of Hot 97" at bounding box center [93, 262] width 33 height 13
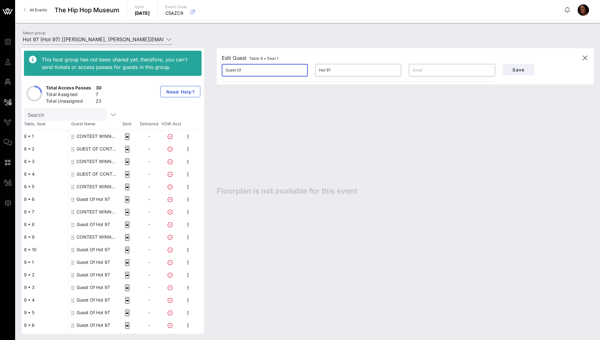
drag, startPoint x: 245, startPoint y: 72, endPoint x: 208, endPoint y: 68, distance: 37.7
click at [208, 68] on div "This host group has not been shared yet; therefore, you can't send tickets or a…" at bounding box center [307, 191] width 572 height 286
paste input "CONTEST WINNER"
type input "CONTEST WINNER"
click at [392, 69] on span "Save" at bounding box center [518, 69] width 21 height 5
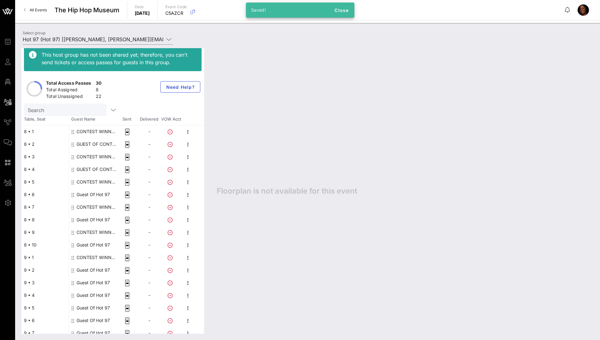
scroll to position [5, 0]
click at [107, 184] on div "Guest Of Hot 97" at bounding box center [93, 282] width 33 height 13
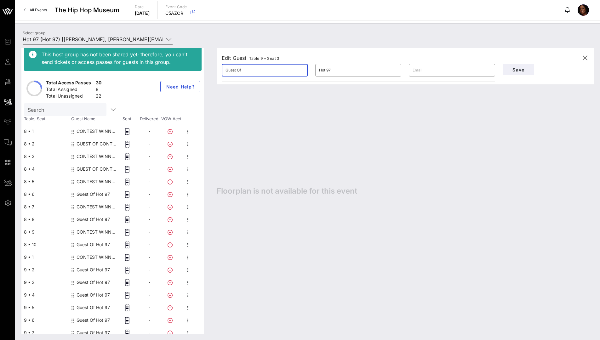
drag, startPoint x: 244, startPoint y: 68, endPoint x: 210, endPoint y: 72, distance: 33.9
click at [210, 72] on div "Edit Guest Table 9 • Seat 3 ​ Guest Of ​ Hot 97 ​ Save Floorplan is not availab…" at bounding box center [401, 191] width 383 height 286
paste input "CONTEST WINNER"
type input "CONTEST WINNER"
click at [392, 68] on span "Save" at bounding box center [518, 69] width 21 height 5
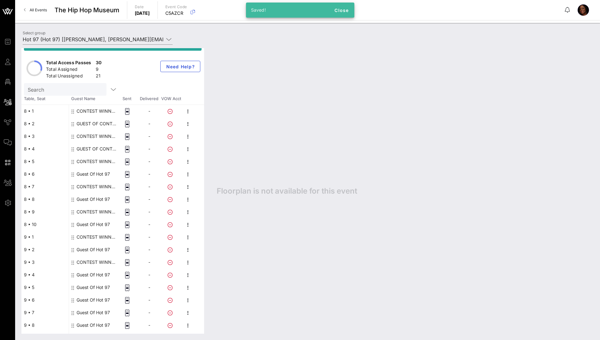
scroll to position [26, 0]
click at [95, 184] on div "Guest Of Hot 97" at bounding box center [93, 286] width 33 height 13
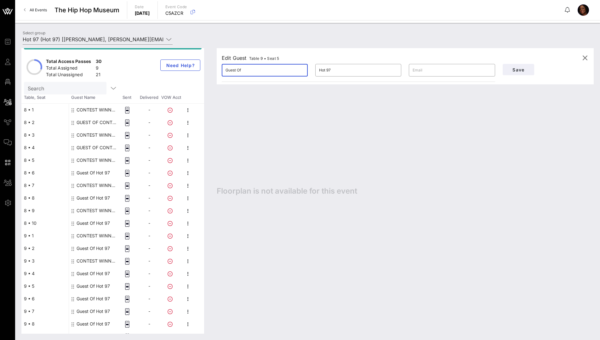
drag, startPoint x: 242, startPoint y: 70, endPoint x: 203, endPoint y: 71, distance: 39.1
click at [203, 71] on div "This host group has not been shared yet; therefore, you can't send tickets or a…" at bounding box center [307, 191] width 572 height 286
paste input "CONTEST WINNER"
type input "CONTEST WINNER"
click at [392, 72] on span "Save" at bounding box center [518, 69] width 21 height 5
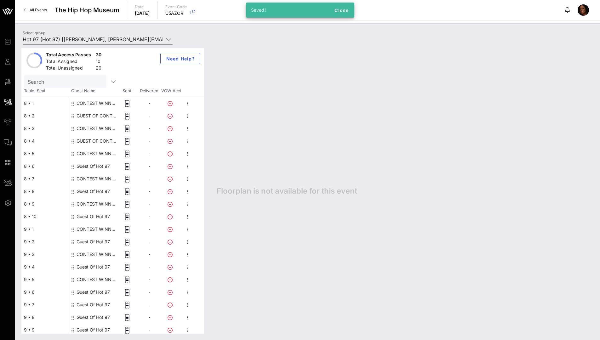
scroll to position [46, 0]
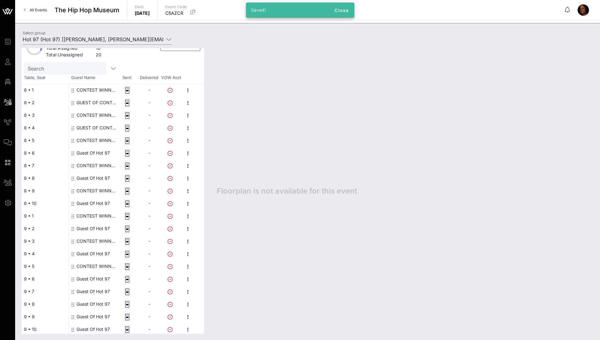
click at [103, 184] on div "Guest Of Hot 97" at bounding box center [93, 291] width 33 height 13
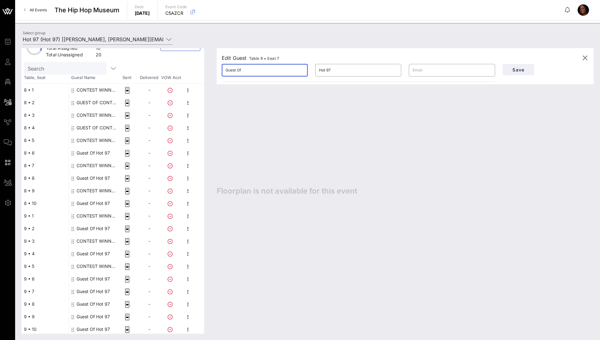
drag, startPoint x: 248, startPoint y: 66, endPoint x: 226, endPoint y: 72, distance: 22.8
click at [226, 72] on input "Guest Of" at bounding box center [264, 70] width 78 height 10
drag, startPoint x: 242, startPoint y: 71, endPoint x: 210, endPoint y: 72, distance: 31.8
click at [212, 72] on div "Edit Guest Table 9 • Seat 7 ​ Guest Of ​ Hot 97 ​ Save Floorplan is not availab…" at bounding box center [401, 191] width 383 height 286
paste input "CONTEST WINNER"
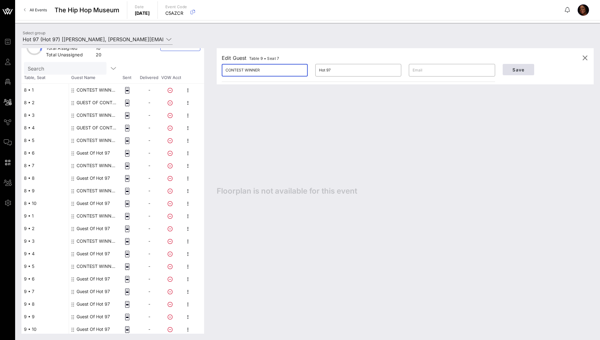
type input "CONTEST WINNER"
click at [392, 73] on button "Save" at bounding box center [518, 69] width 31 height 11
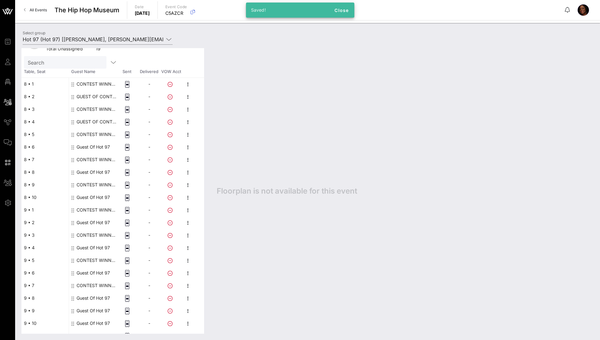
scroll to position [60, 0]
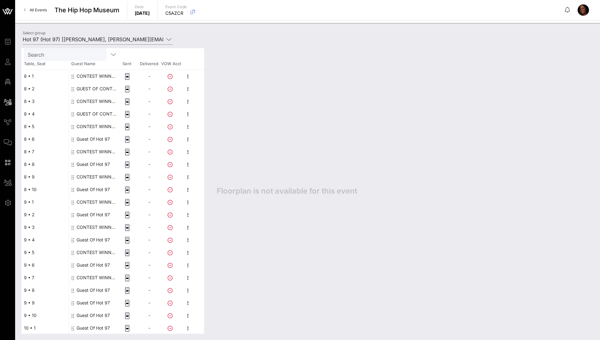
click at [108, 184] on div "Guest Of Hot 97" at bounding box center [93, 303] width 33 height 13
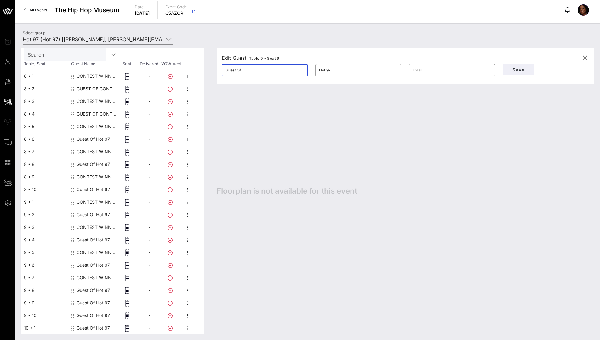
drag, startPoint x: 250, startPoint y: 68, endPoint x: 215, endPoint y: 70, distance: 35.0
click at [215, 70] on div "Edit Guest Table 9 • Seat 9 ​ Guest Of ​ Hot 97 ​ Save Floorplan is not availab…" at bounding box center [401, 191] width 383 height 286
paste input "CONTEST WINNER"
type input "CONTEST WINNER"
click at [392, 69] on span "Save" at bounding box center [518, 69] width 21 height 5
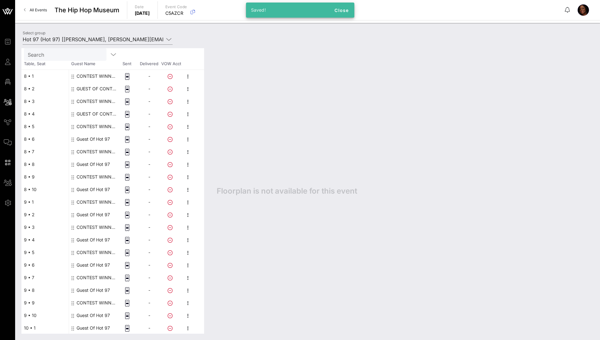
click at [103, 88] on div "GUEST OF CONTEST WINNER Hot 97" at bounding box center [97, 88] width 40 height 13
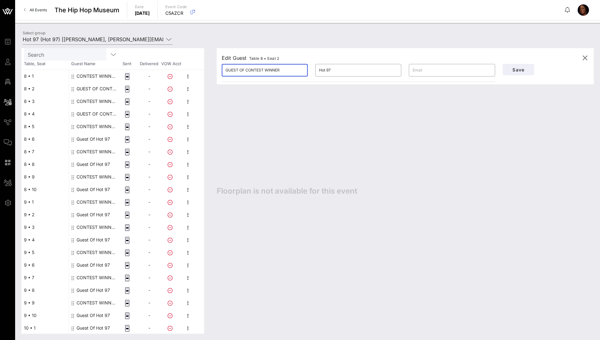
drag, startPoint x: 288, startPoint y: 71, endPoint x: 217, endPoint y: 71, distance: 71.8
click at [217, 71] on div "Edit Guest Table 8 • Seat 2 ​ GUEST OF CONTEST WINNER ​ Hot 97 ​ Save" at bounding box center [405, 66] width 377 height 36
click at [100, 139] on div "Guest Of Hot 97" at bounding box center [93, 139] width 33 height 13
drag, startPoint x: 244, startPoint y: 70, endPoint x: 196, endPoint y: 70, distance: 47.2
click at [198, 70] on div "This host group has not been shared yet; therefore, you can't send tickets or a…" at bounding box center [307, 191] width 572 height 286
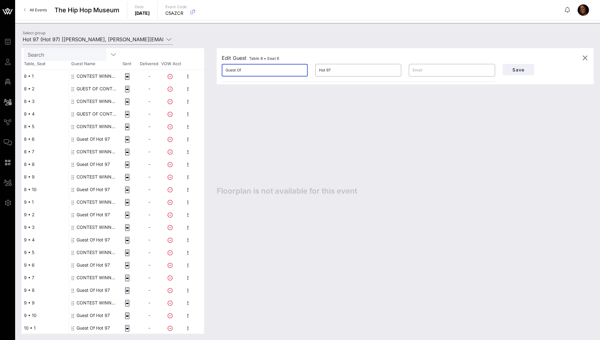
paste input "UEST OF CONTEST WINNER"
type input "GUEST OF CONTEST WINNER"
click at [392, 69] on span "Save" at bounding box center [518, 69] width 21 height 5
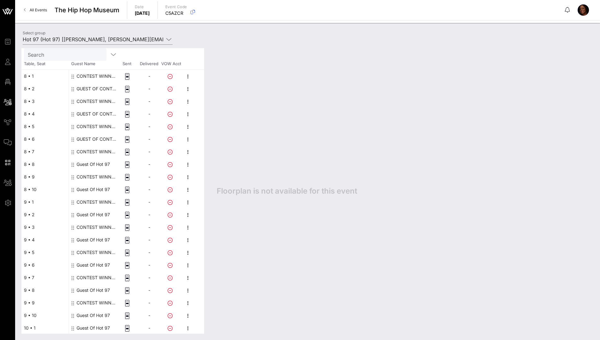
click at [102, 161] on div "Guest Of Hot 97" at bounding box center [93, 164] width 33 height 13
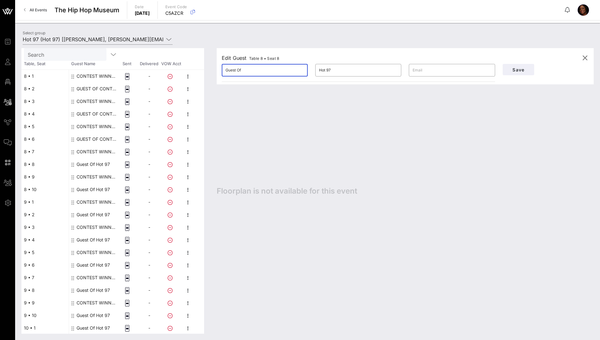
drag, startPoint x: 244, startPoint y: 71, endPoint x: 207, endPoint y: 69, distance: 36.9
click at [207, 69] on div "This host group has not been shared yet; therefore, you can't send tickets or a…" at bounding box center [307, 191] width 572 height 286
paste input "UEST OF CONTEST WINNER"
type input "GUEST OF CONTEST WINNER"
click at [392, 72] on span "Save" at bounding box center [518, 69] width 21 height 5
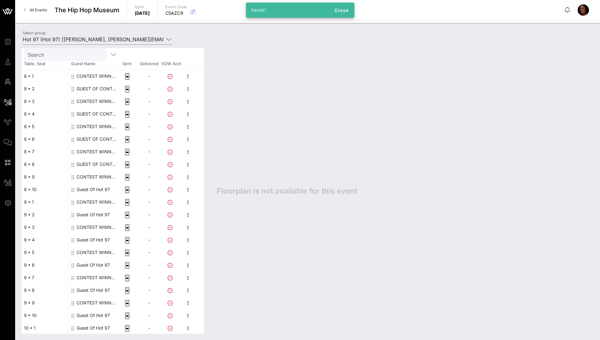
click at [104, 184] on div "Guest Of Hot 97" at bounding box center [93, 189] width 33 height 13
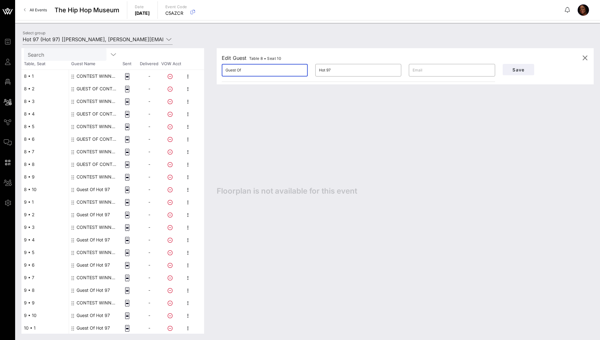
drag, startPoint x: 247, startPoint y: 68, endPoint x: 209, endPoint y: 70, distance: 38.5
click at [211, 70] on div "Edit Guest Table 8 • Seat 10 ​ Guest Of ​ Hot 97 ​ Save Floorplan is not availa…" at bounding box center [401, 191] width 383 height 286
paste input "UEST OF CONTEST WINNER"
type input "GUEST OF CONTEST WINNER"
click at [392, 71] on span "Save" at bounding box center [518, 69] width 21 height 5
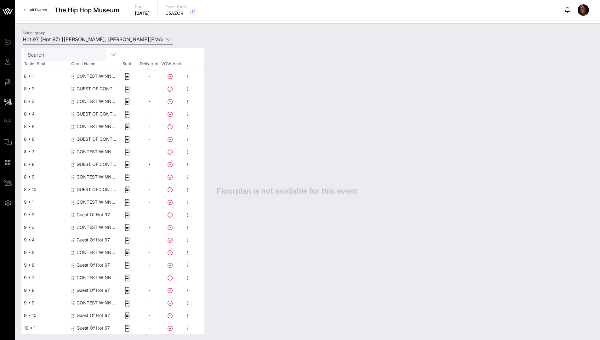
click at [106, 184] on div "Guest Of Hot 97" at bounding box center [93, 214] width 33 height 13
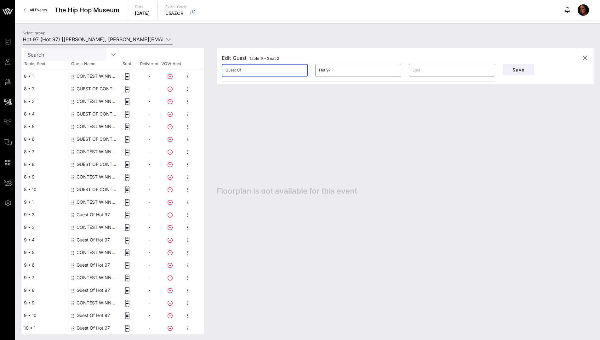
drag, startPoint x: 244, startPoint y: 70, endPoint x: 200, endPoint y: 70, distance: 43.5
click at [201, 71] on div "This host group has not been shared yet; therefore, you can't send tickets or a…" at bounding box center [307, 191] width 572 height 286
paste input "UEST OF CONTEST WINNER"
type input "GUEST OF CONTEST WINNER"
click at [392, 71] on span "Save" at bounding box center [518, 69] width 21 height 5
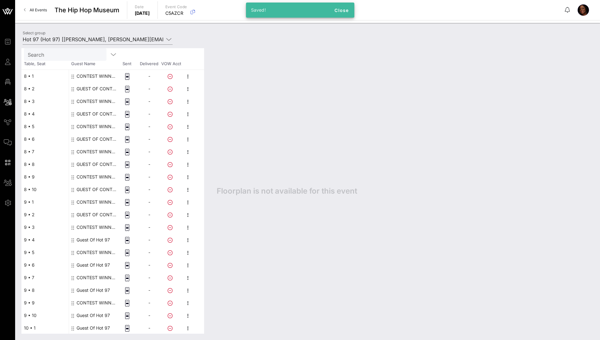
click at [97, 184] on div "Guest Of Hot 97" at bounding box center [93, 240] width 33 height 13
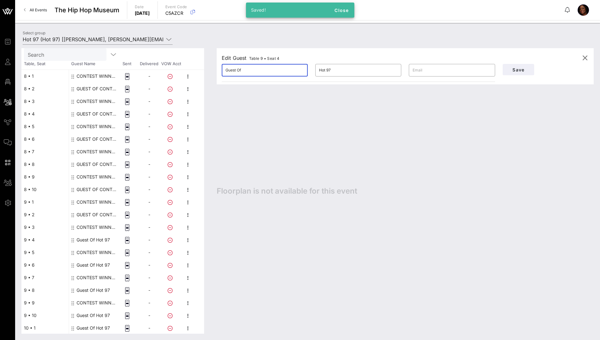
drag, startPoint x: 249, startPoint y: 71, endPoint x: 215, endPoint y: 71, distance: 34.3
click at [215, 71] on div "Edit Guest Table 9 • Seat 4 ​ Guest Of ​ Hot 97 ​ Save Floorplan is not availab…" at bounding box center [401, 191] width 383 height 286
paste input "UEST OF CONTEST WINNER"
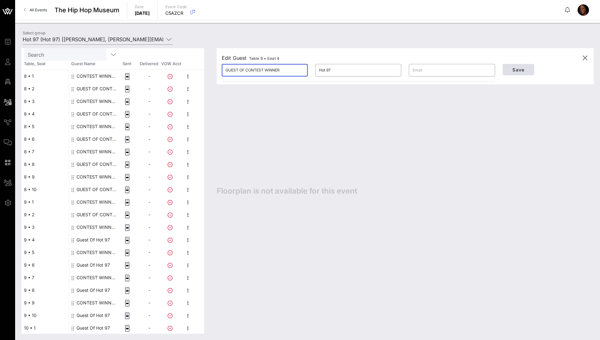
type input "GUEST OF CONTEST WINNER"
click at [392, 70] on span "Save" at bounding box center [518, 69] width 21 height 5
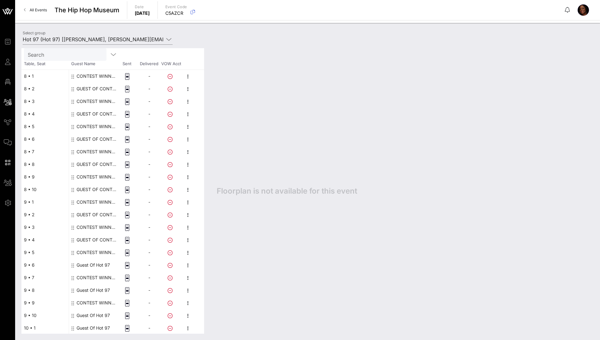
click at [108, 184] on div "Guest Of Hot 97" at bounding box center [93, 265] width 33 height 13
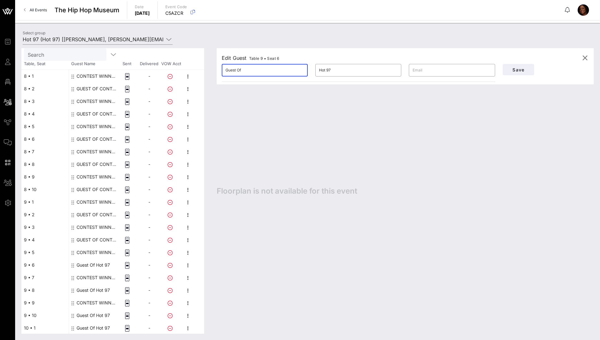
drag, startPoint x: 258, startPoint y: 71, endPoint x: 207, endPoint y: 74, distance: 51.4
click at [208, 71] on div "This host group has not been shared yet; therefore, you can't send tickets or a…" at bounding box center [307, 191] width 572 height 286
paste input "UEST OF CONTEST WINNER"
type input "GUEST OF CONTEST WINNER"
click at [392, 71] on span "Save" at bounding box center [518, 69] width 21 height 5
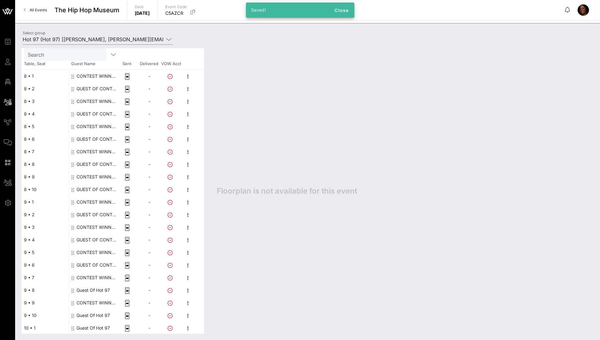
click at [94, 184] on div "Guest Of Hot 97" at bounding box center [93, 290] width 33 height 13
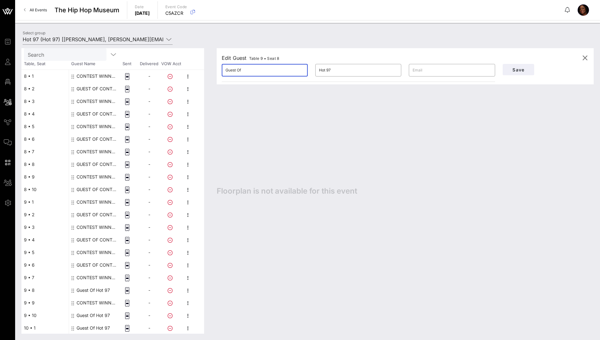
drag, startPoint x: 247, startPoint y: 71, endPoint x: 204, endPoint y: 85, distance: 45.6
click at [205, 71] on div "This host group has not been shared yet; therefore, you can't send tickets or a…" at bounding box center [307, 191] width 572 height 286
paste input "UEST OF CONTEST WINNER"
type input "GUEST OF CONTEST WINNER"
click at [392, 71] on span "Save" at bounding box center [518, 69] width 21 height 5
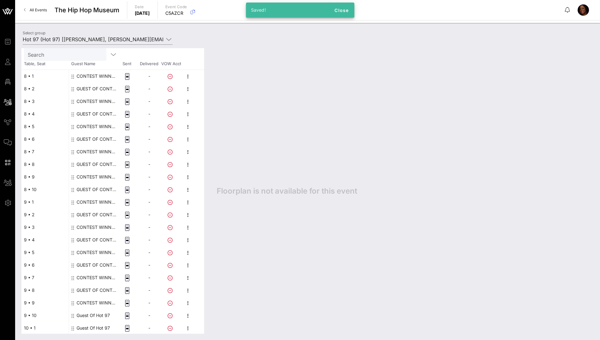
click at [108, 184] on div "Guest Of Hot 97" at bounding box center [93, 315] width 33 height 13
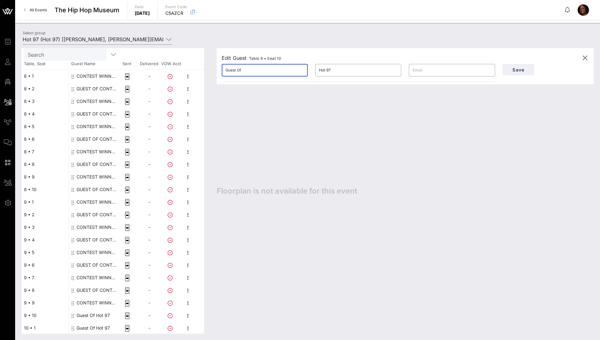
drag, startPoint x: 255, startPoint y: 70, endPoint x: 206, endPoint y: 70, distance: 48.8
click at [207, 70] on div "This host group has not been shared yet; therefore, you can't send tickets or a…" at bounding box center [307, 191] width 572 height 286
paste input "UEST OF CONTEST WINNER"
type input "GUEST OF CONTEST WINNER"
click at [392, 72] on button "Save" at bounding box center [518, 69] width 31 height 11
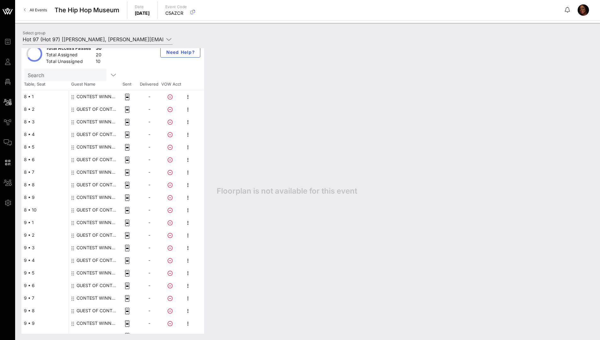
scroll to position [0, 0]
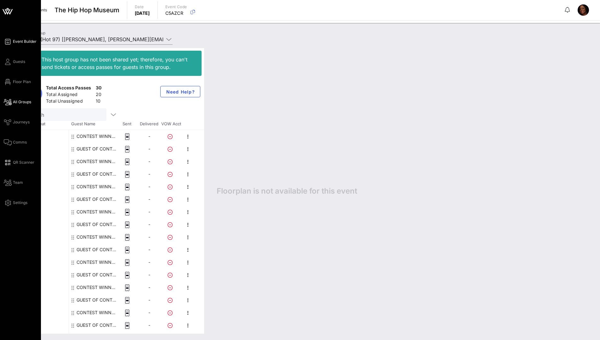
click at [34, 44] on span "Event Builder" at bounding box center [25, 42] width 24 height 6
